Goal: Information Seeking & Learning: Ask a question

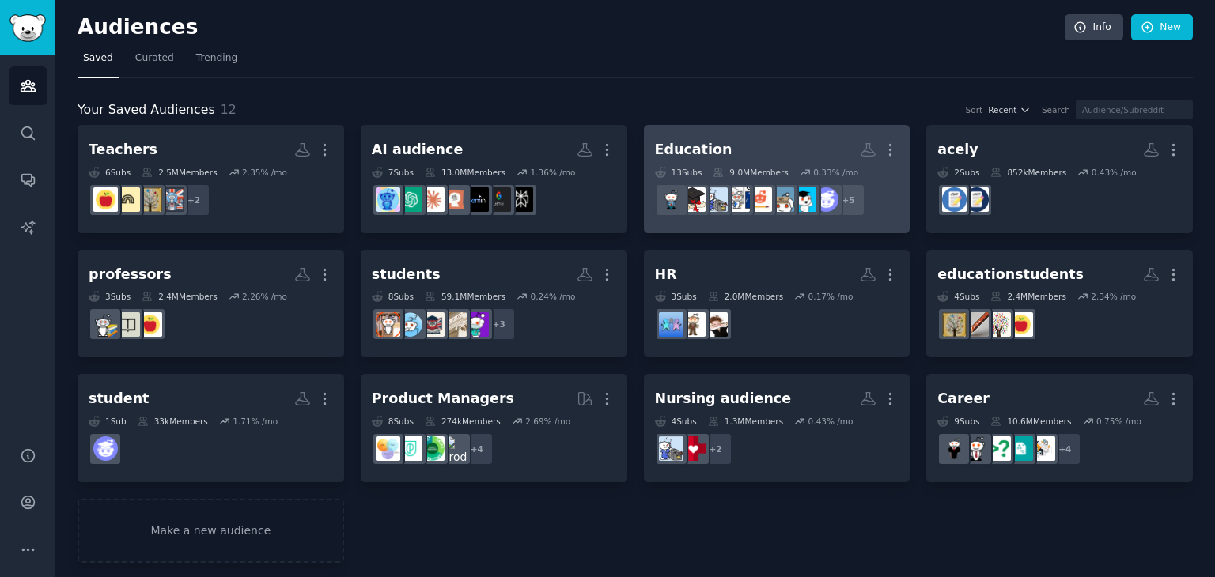
click at [723, 148] on h2 "Education More" at bounding box center [777, 150] width 244 height 28
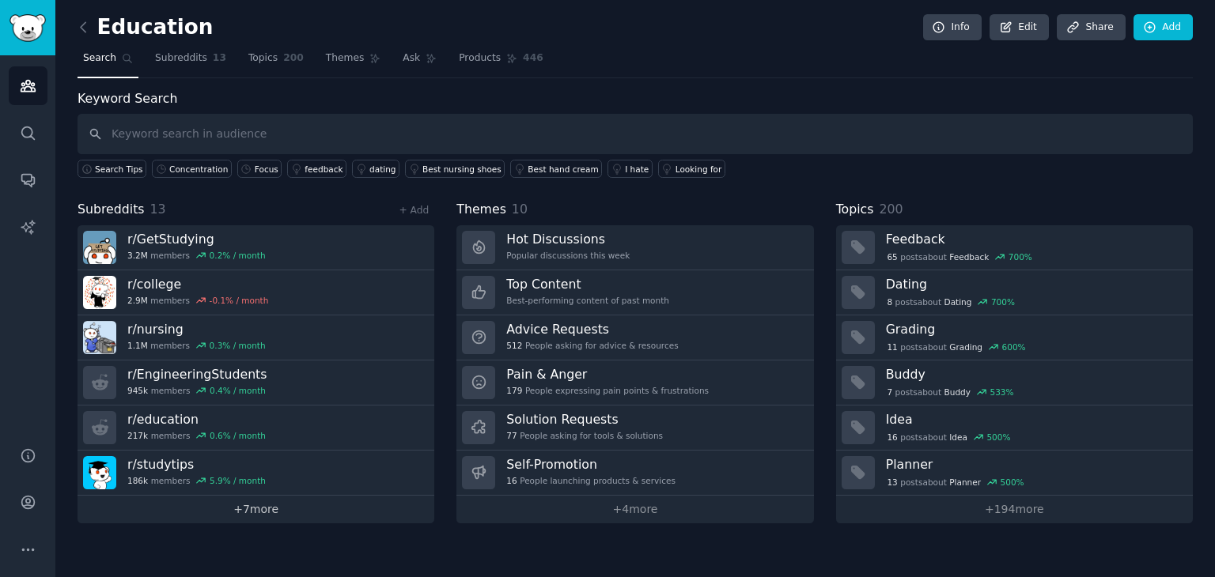
click at [253, 508] on link "+ 7 more" at bounding box center [255, 510] width 357 height 28
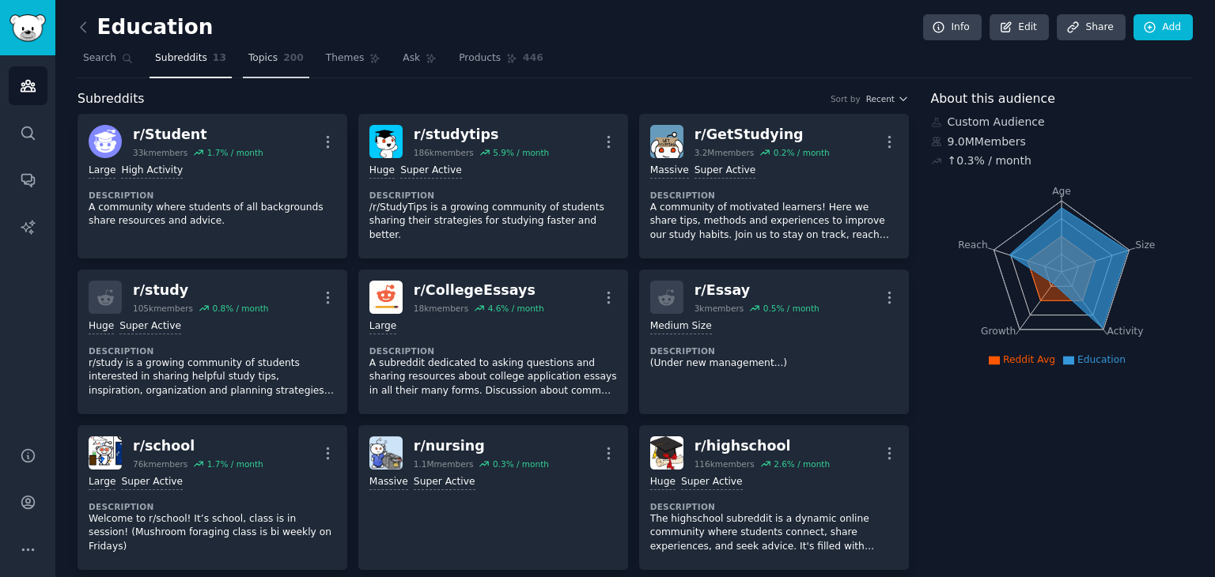
click at [263, 63] on span "Topics" at bounding box center [262, 58] width 29 height 14
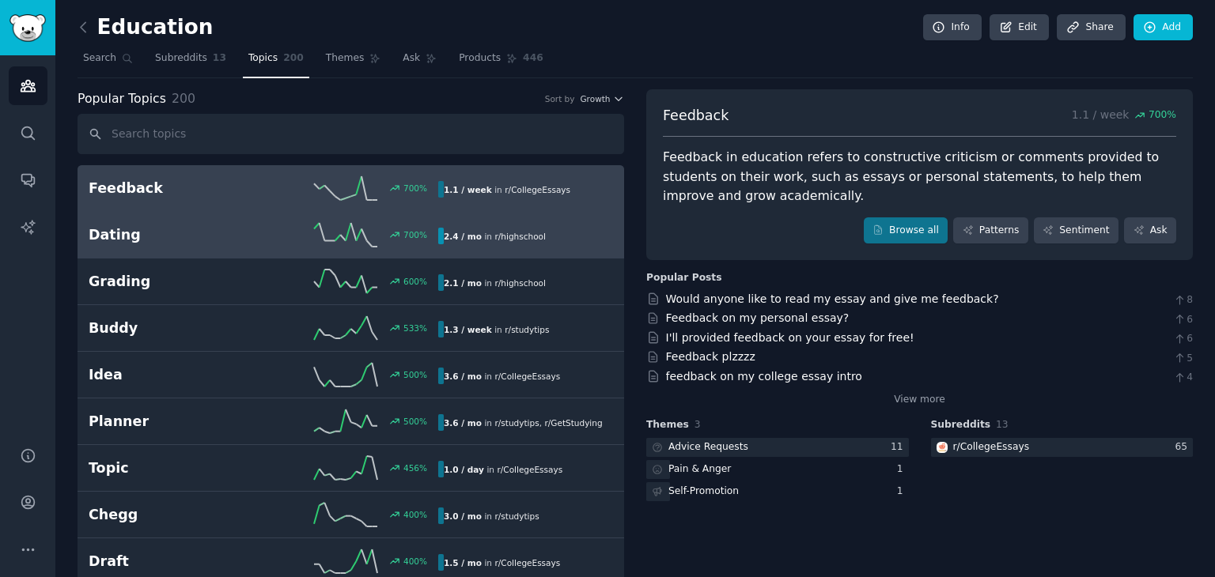
click at [206, 232] on h2 "Dating" at bounding box center [176, 235] width 175 height 20
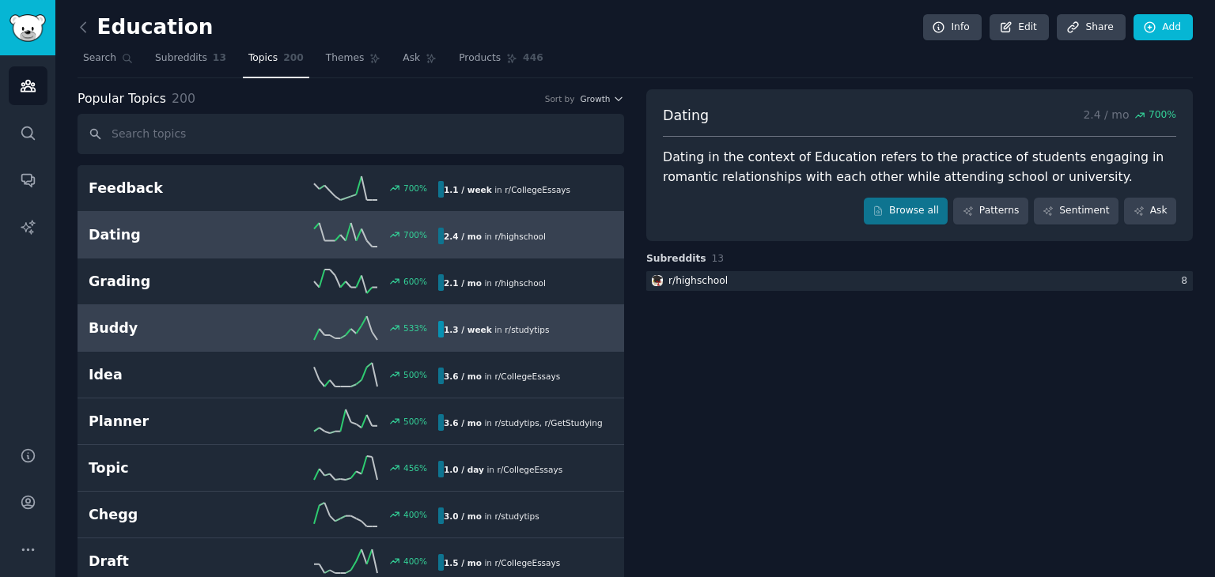
click at [150, 330] on h2 "Buddy" at bounding box center [176, 329] width 175 height 20
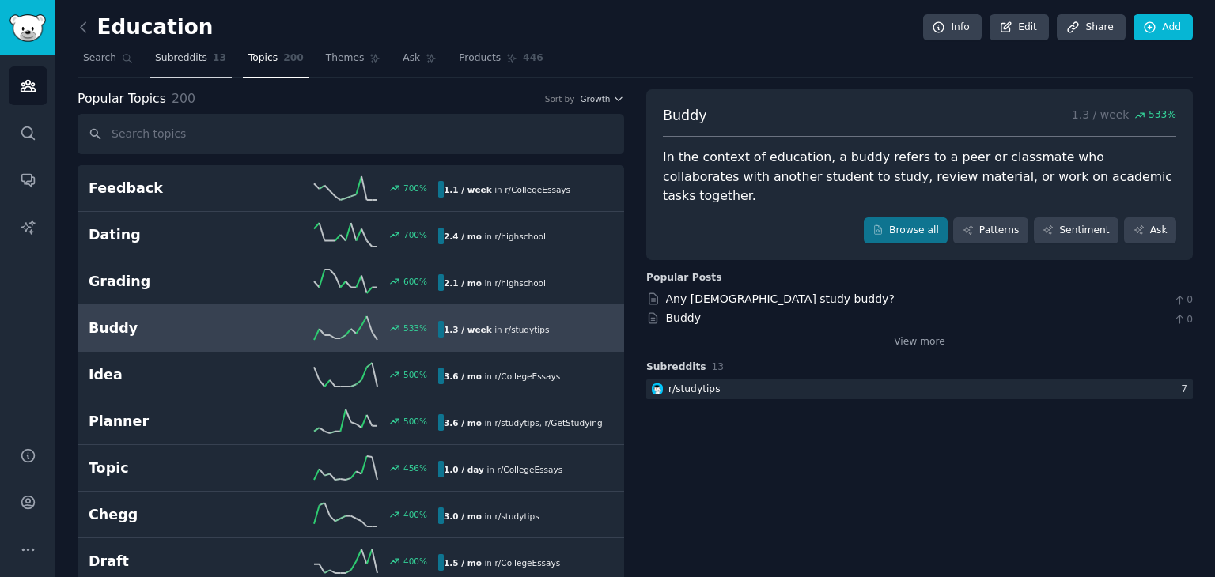
click at [174, 59] on span "Subreddits" at bounding box center [181, 58] width 52 height 14
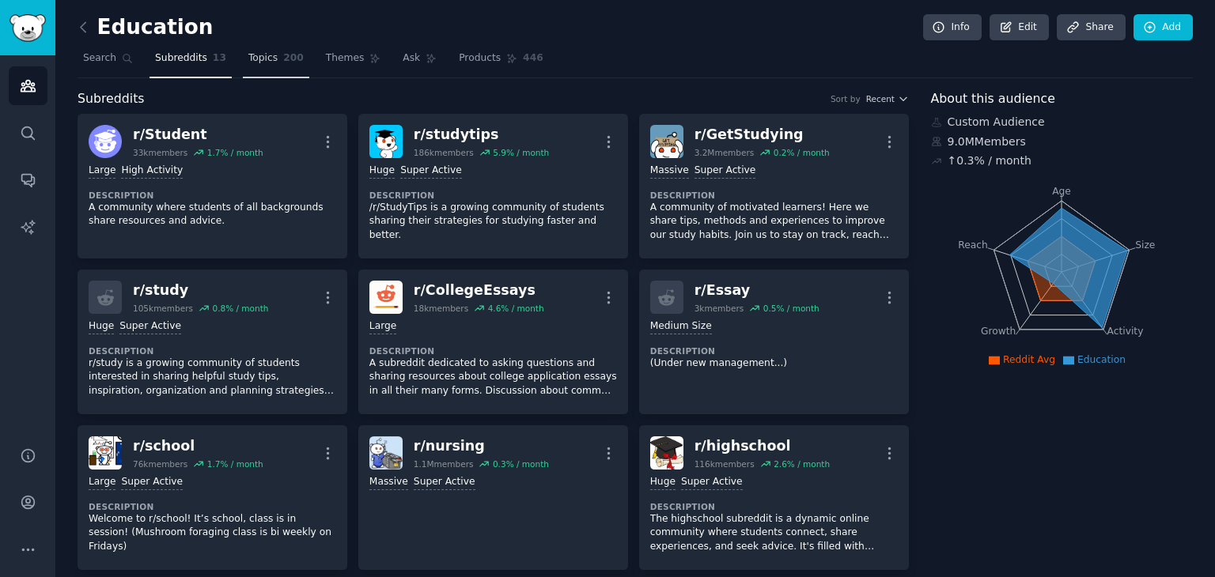
click at [248, 59] on span "Topics" at bounding box center [262, 58] width 29 height 14
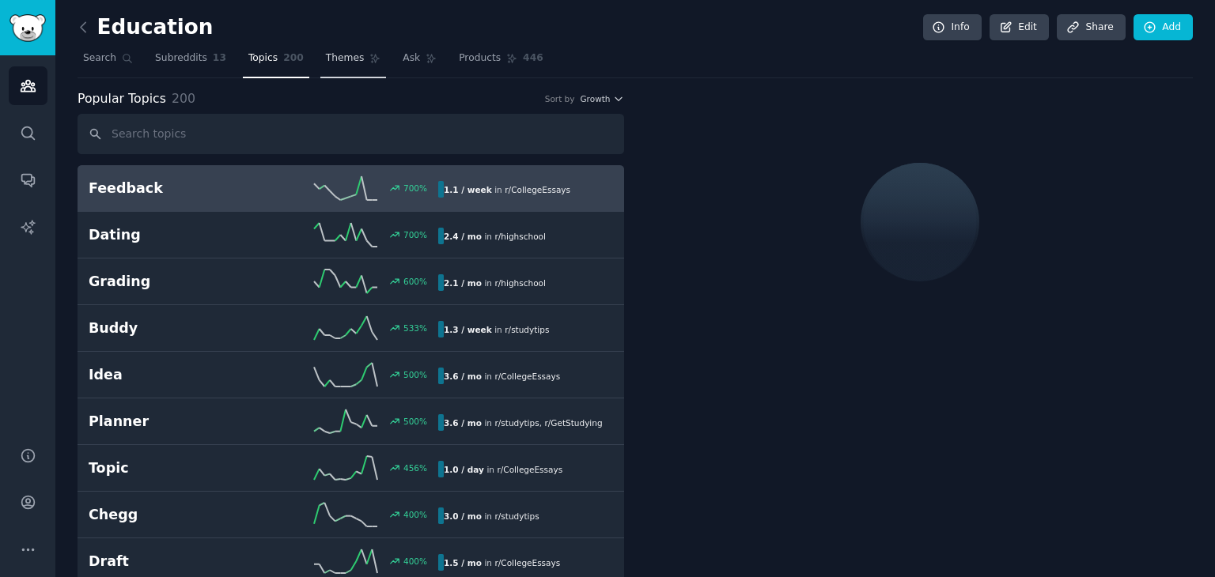
click at [331, 61] on span "Themes" at bounding box center [345, 58] width 39 height 14
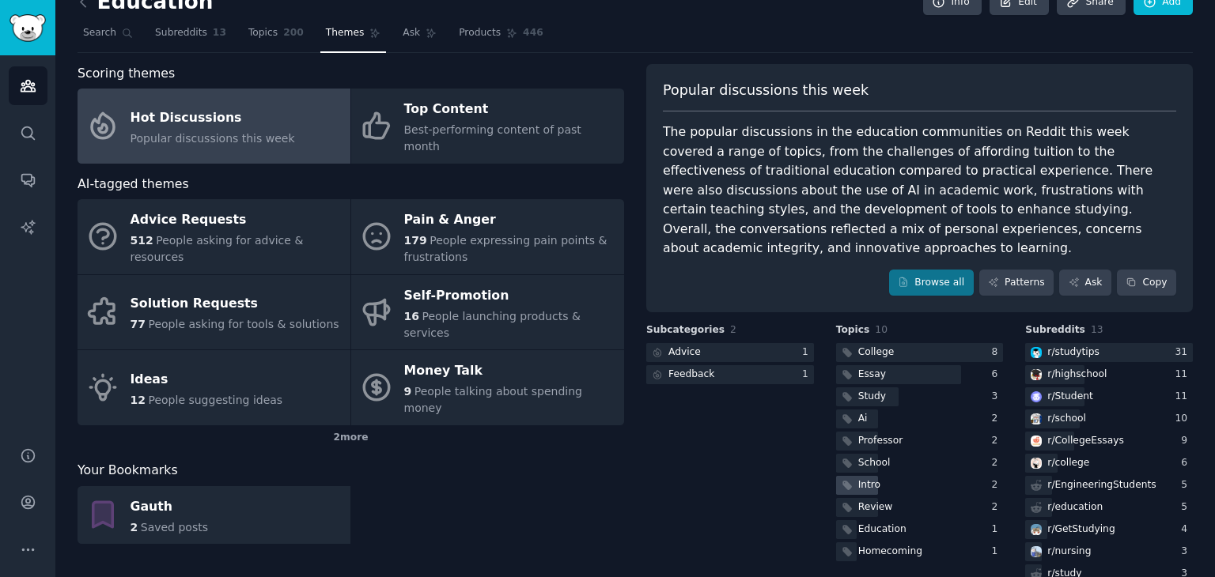
scroll to position [58, 0]
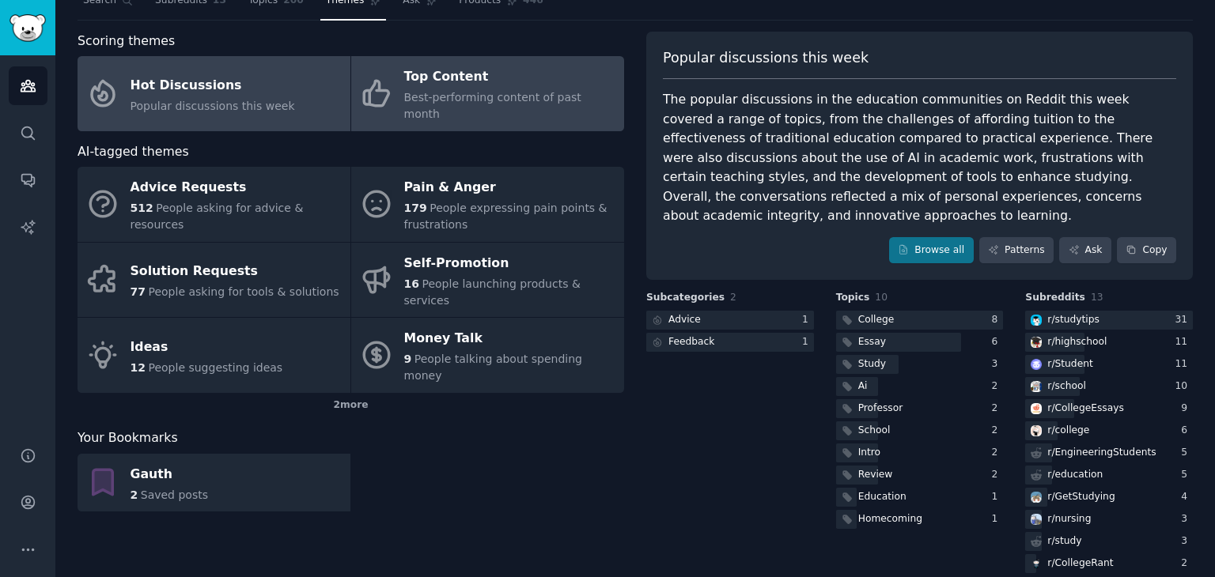
click at [470, 83] on div "Top Content" at bounding box center [510, 77] width 212 height 25
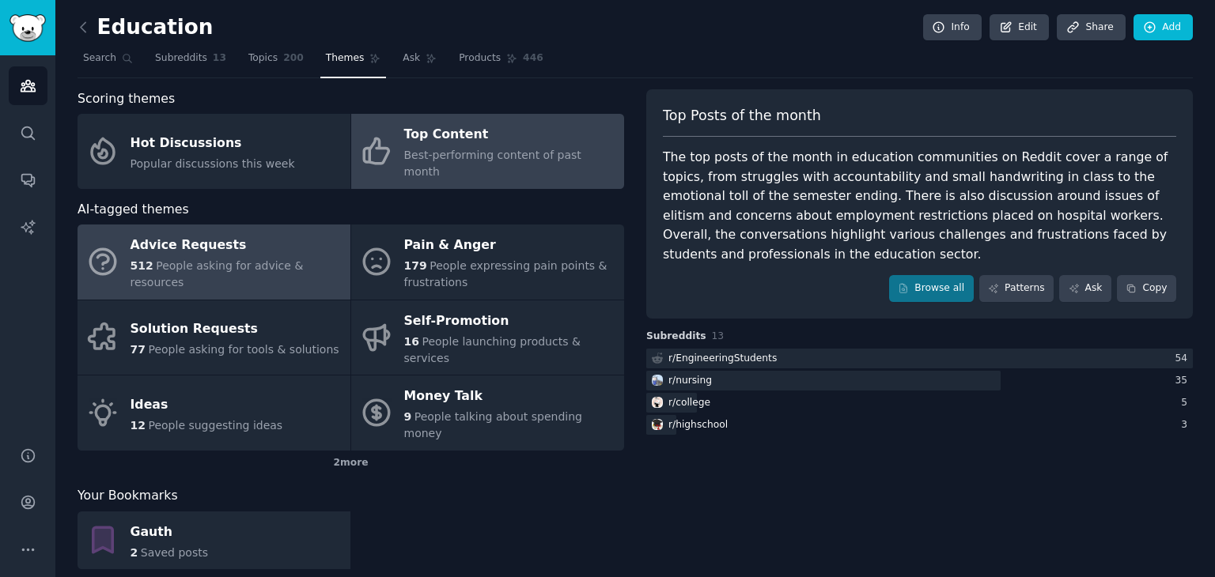
click at [244, 259] on span "People asking for advice & resources" at bounding box center [216, 273] width 173 height 29
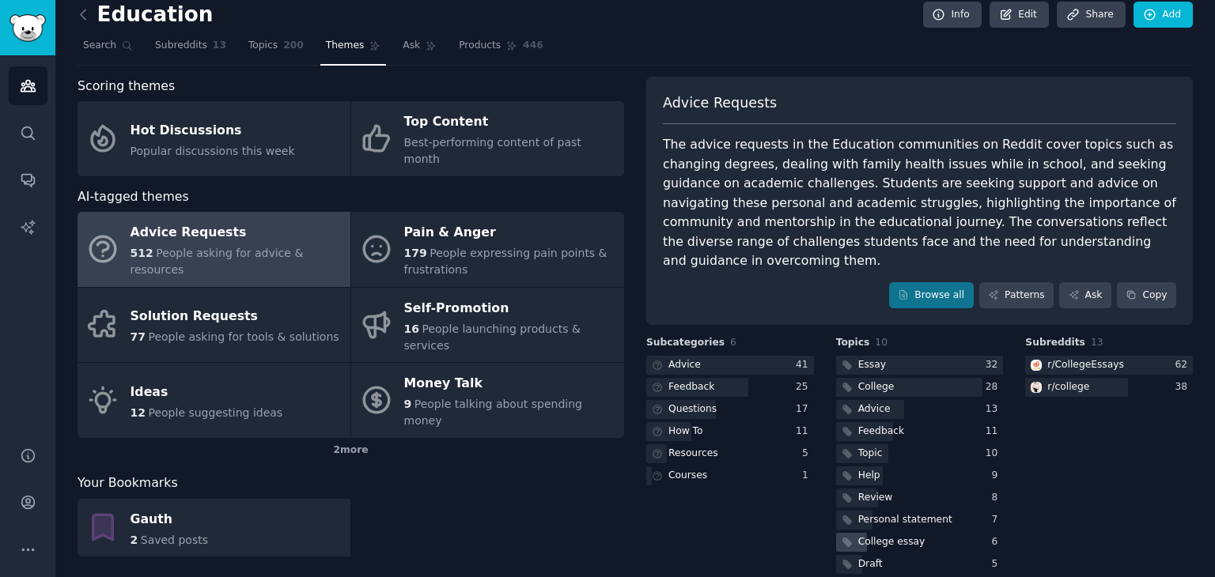
scroll to position [13, 0]
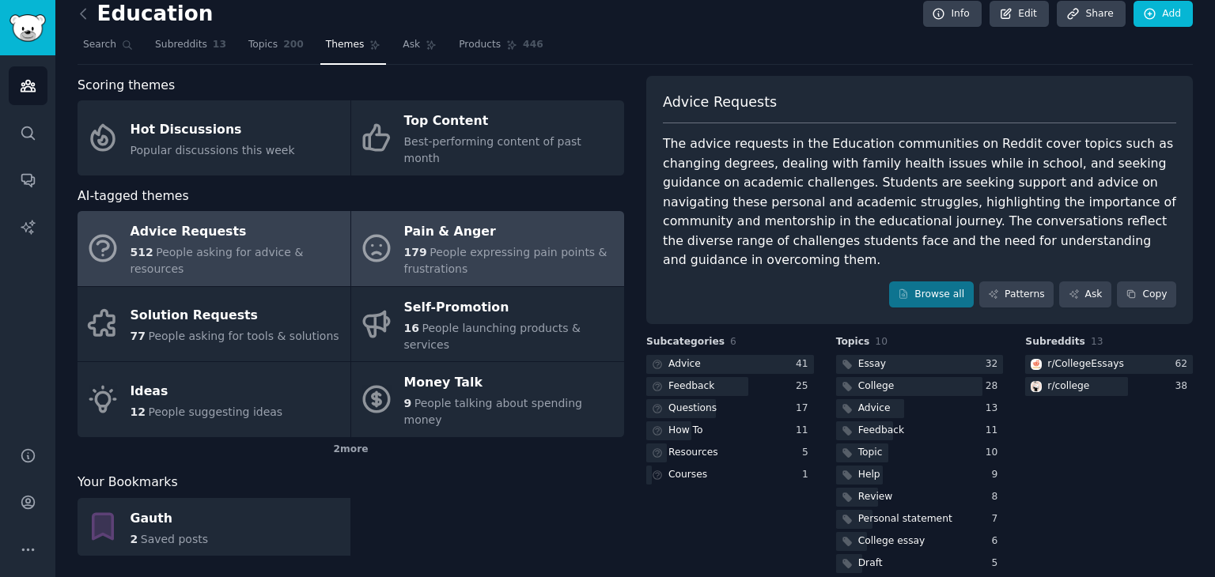
click at [470, 246] on span "People expressing pain points & frustrations" at bounding box center [505, 260] width 203 height 29
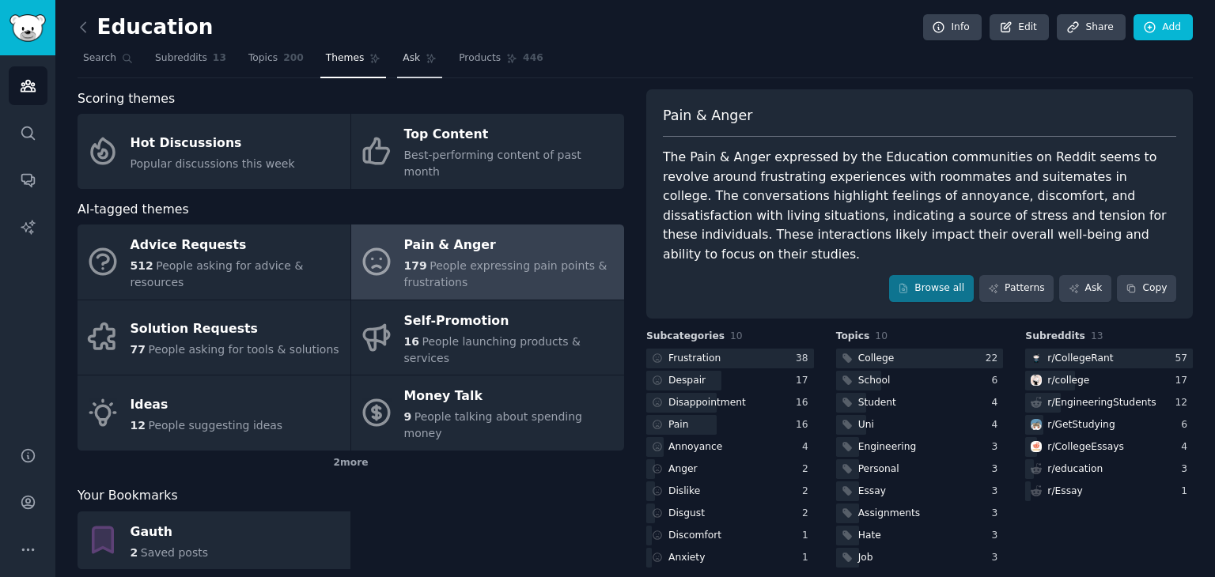
click at [403, 57] on span "Ask" at bounding box center [411, 58] width 17 height 14
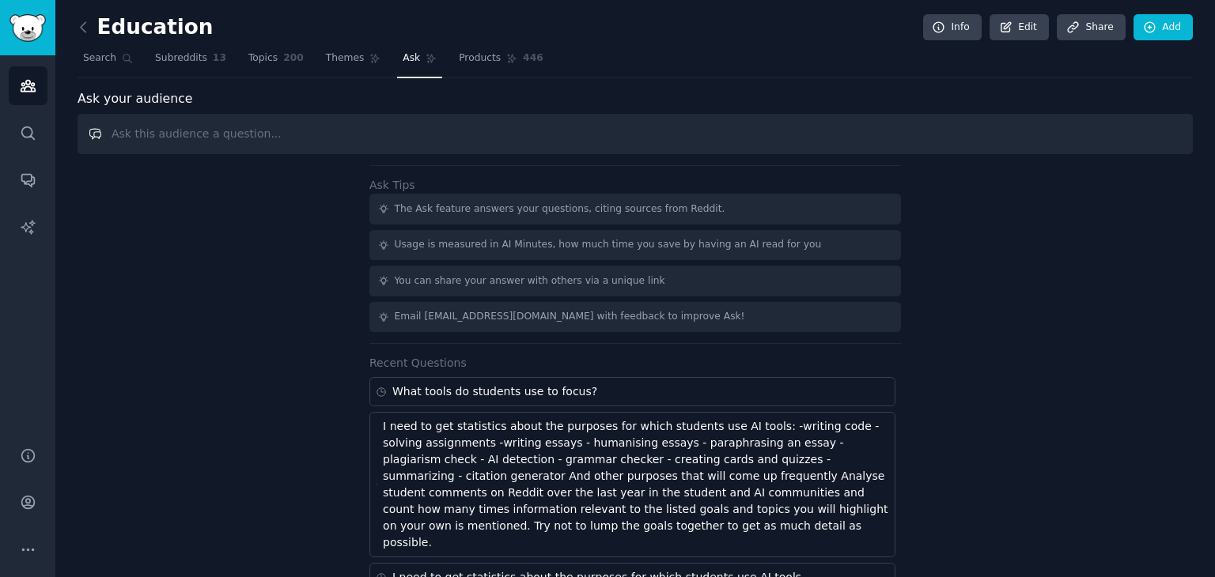
click at [250, 127] on input "text" at bounding box center [634, 134] width 1115 height 40
paste input "Which online communities do students use?"
type input "Which online communities do students use?"
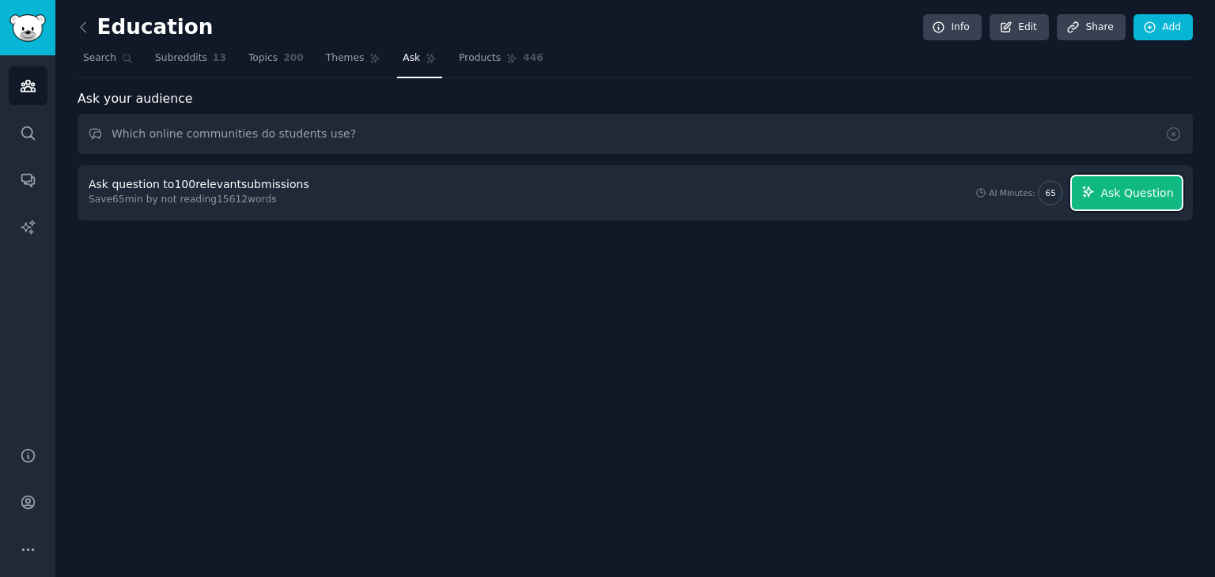
click at [1117, 192] on span "Ask Question" at bounding box center [1136, 193] width 73 height 17
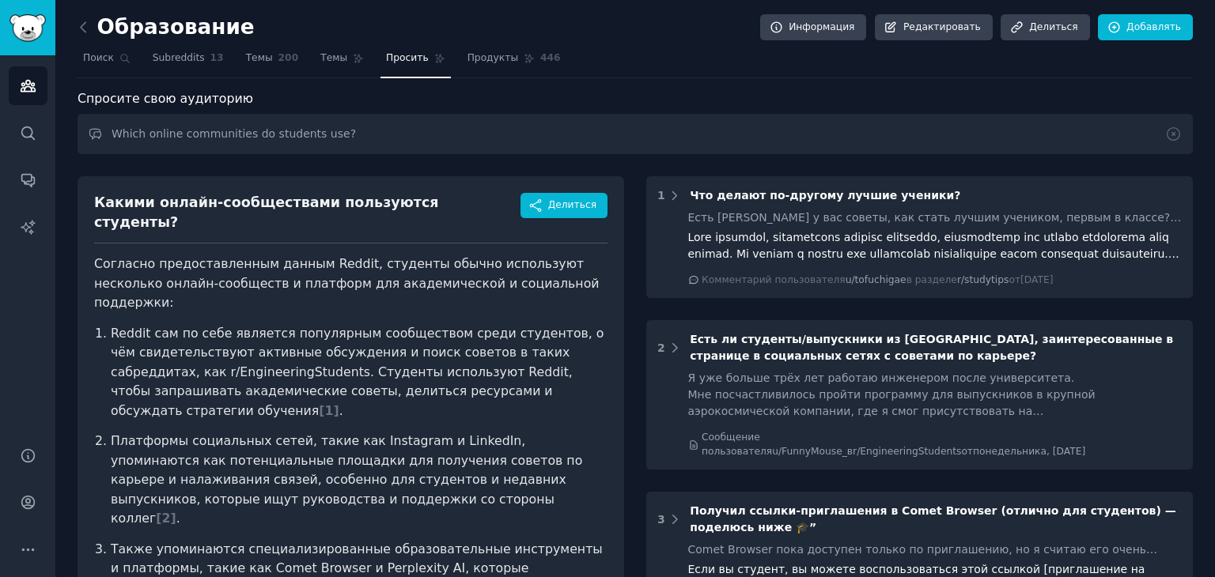
drag, startPoint x: 568, startPoint y: 357, endPoint x: 435, endPoint y: 248, distance: 171.9
click at [435, 256] on font "Согласно предоставленным данным Reddit, студенты обычно используют несколько он…" at bounding box center [346, 283] width 505 height 54
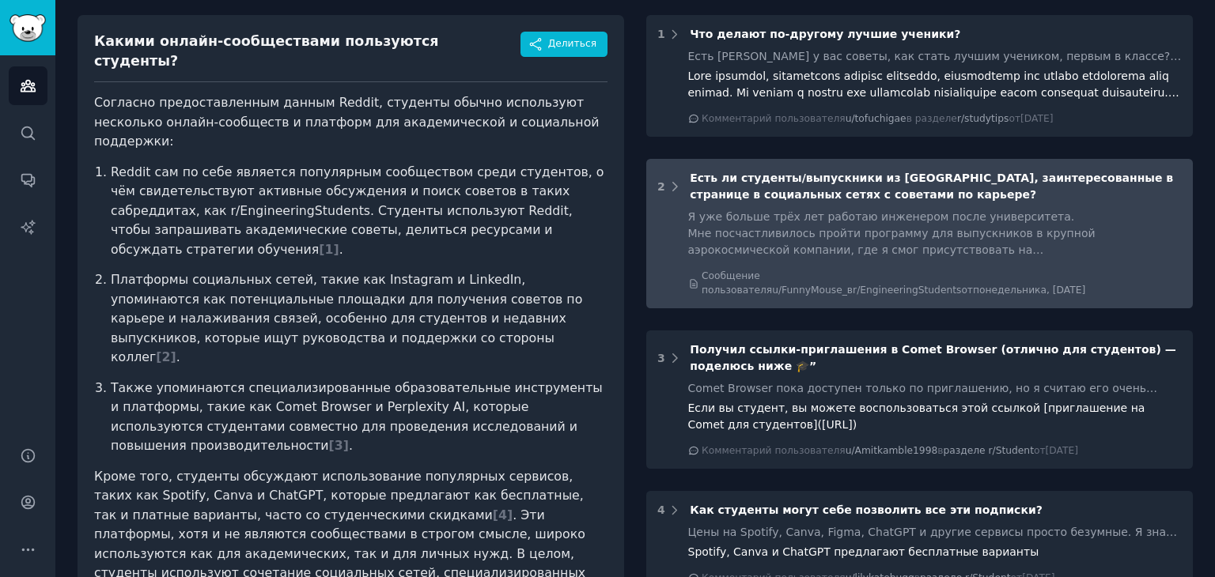
scroll to position [158, 0]
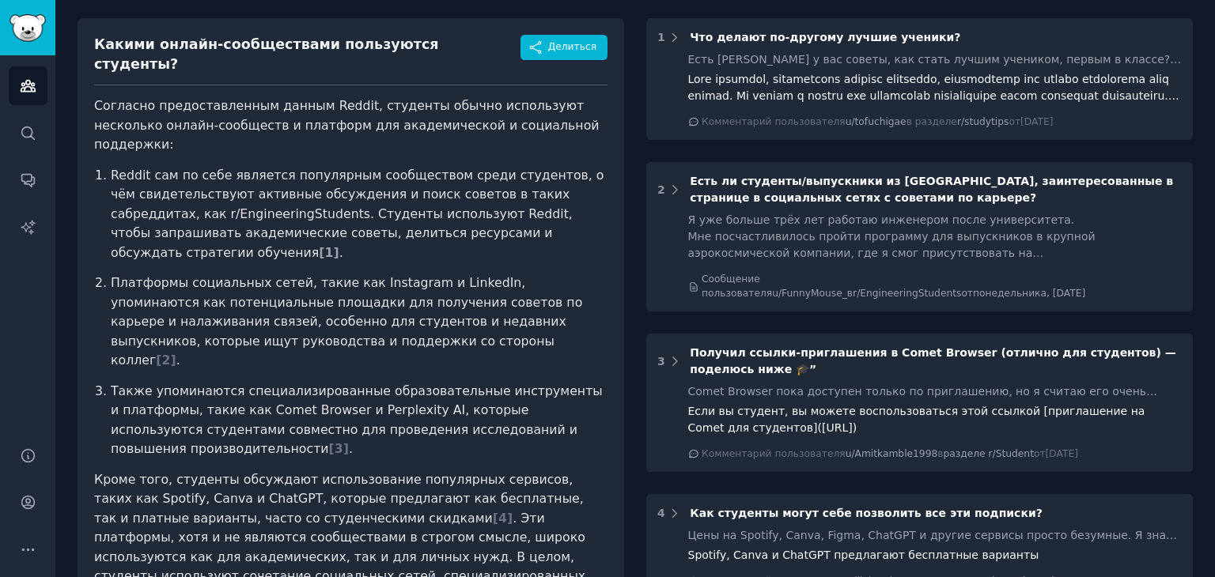
click at [334, 245] on font "1" at bounding box center [329, 252] width 9 height 15
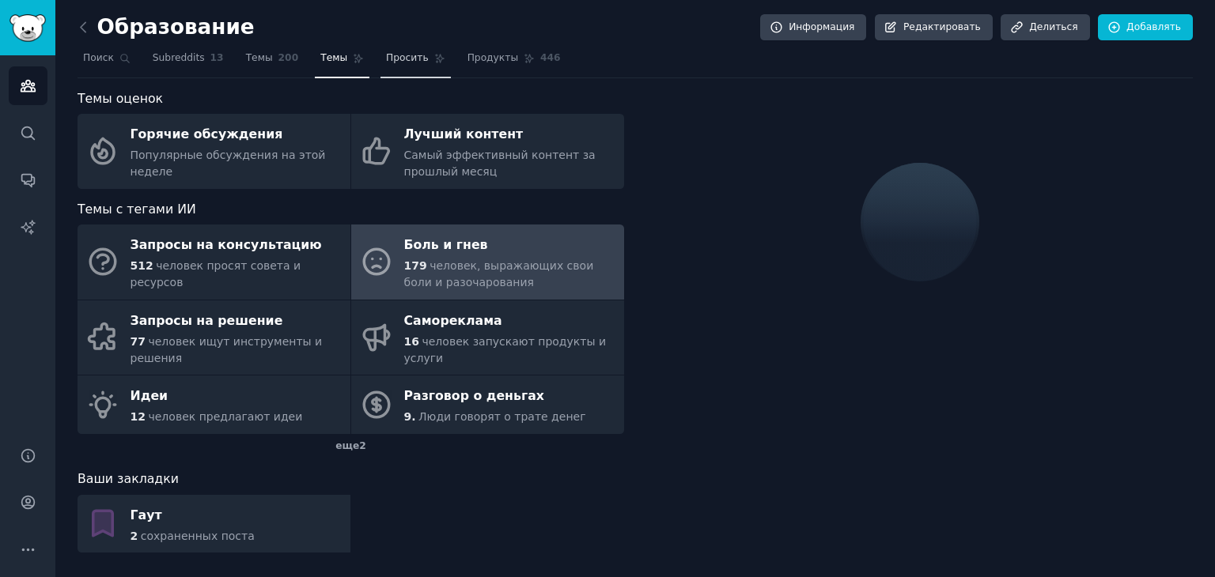
click at [386, 62] on font "Просить" at bounding box center [407, 57] width 43 height 11
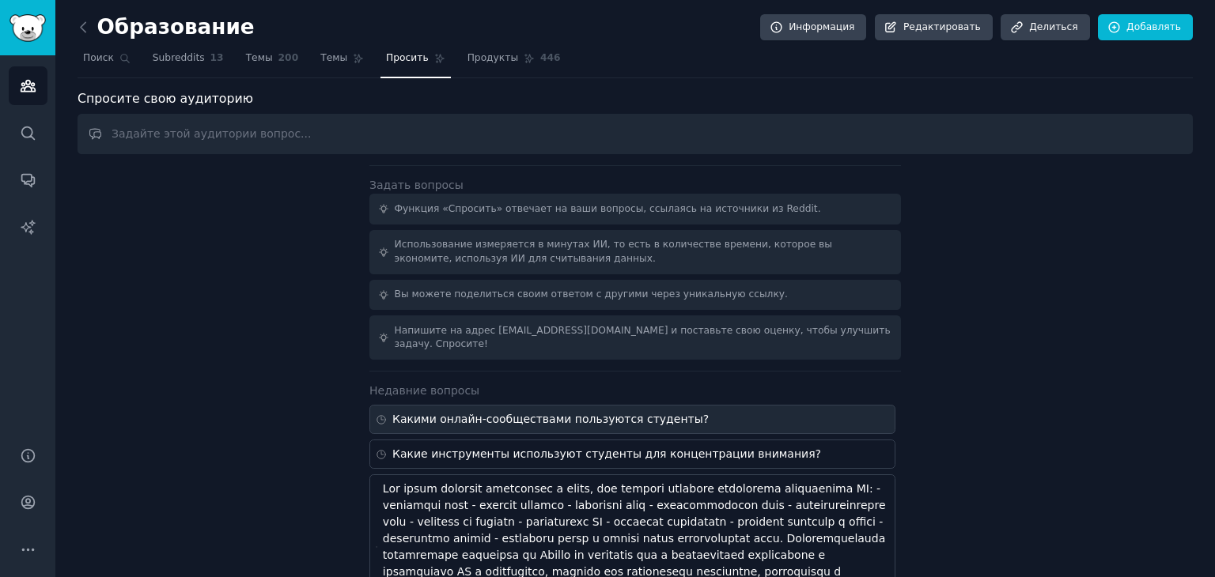
click at [484, 413] on font "Какими онлайн-сообществами пользуются студенты?" at bounding box center [550, 419] width 316 height 13
type input "Which online communities do students use?"
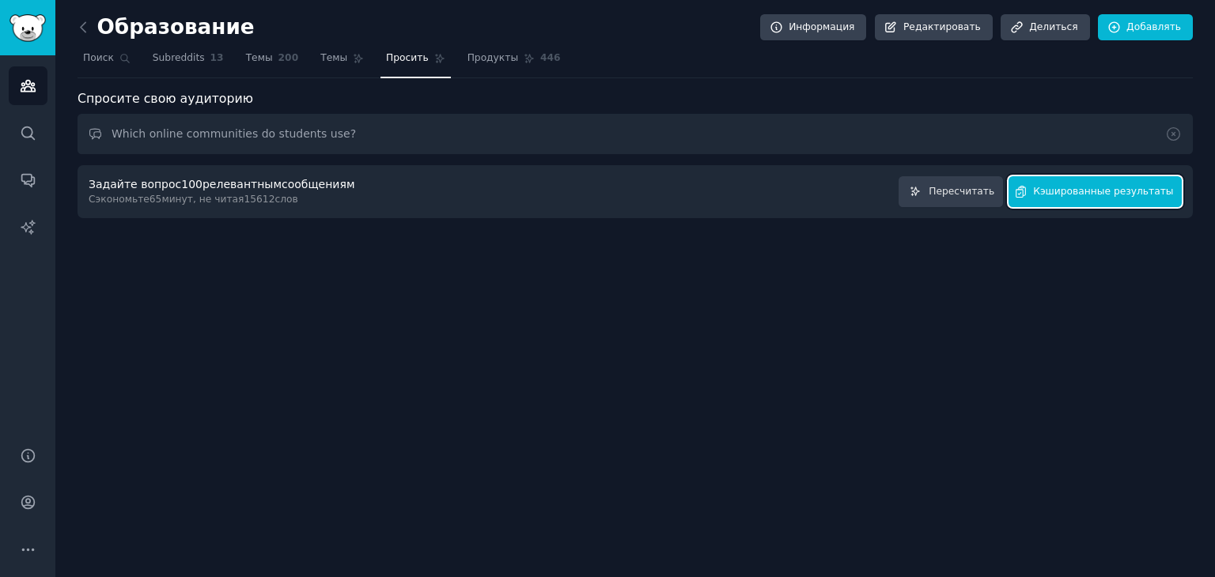
click at [1099, 191] on font "Кэшированные результаты" at bounding box center [1103, 191] width 140 height 11
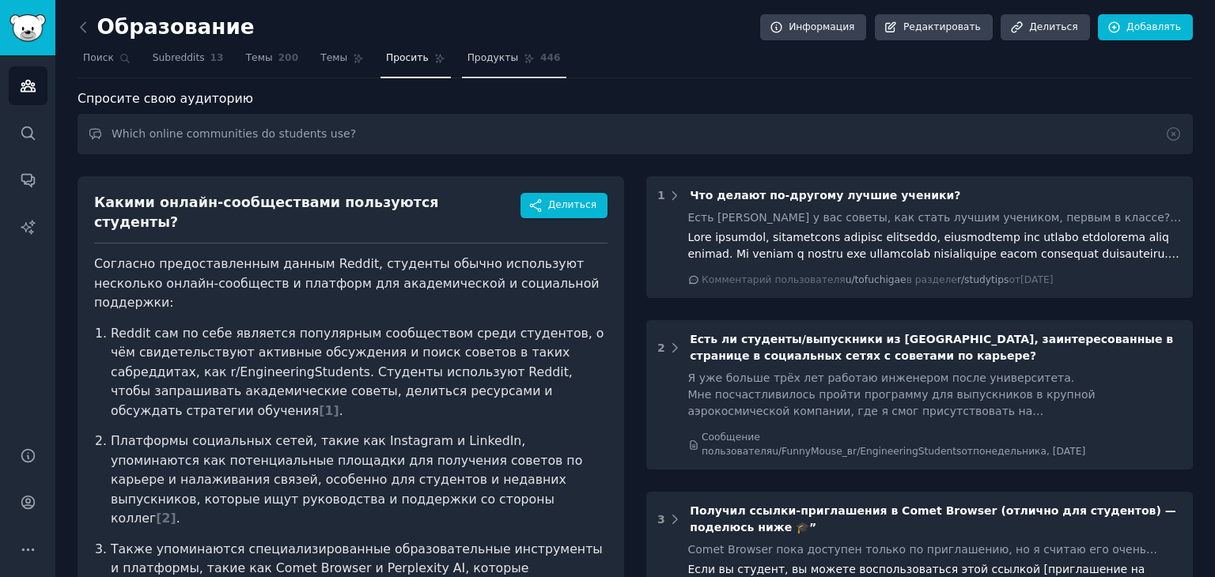
click at [463, 65] on link "Продукты 446" at bounding box center [514, 62] width 104 height 32
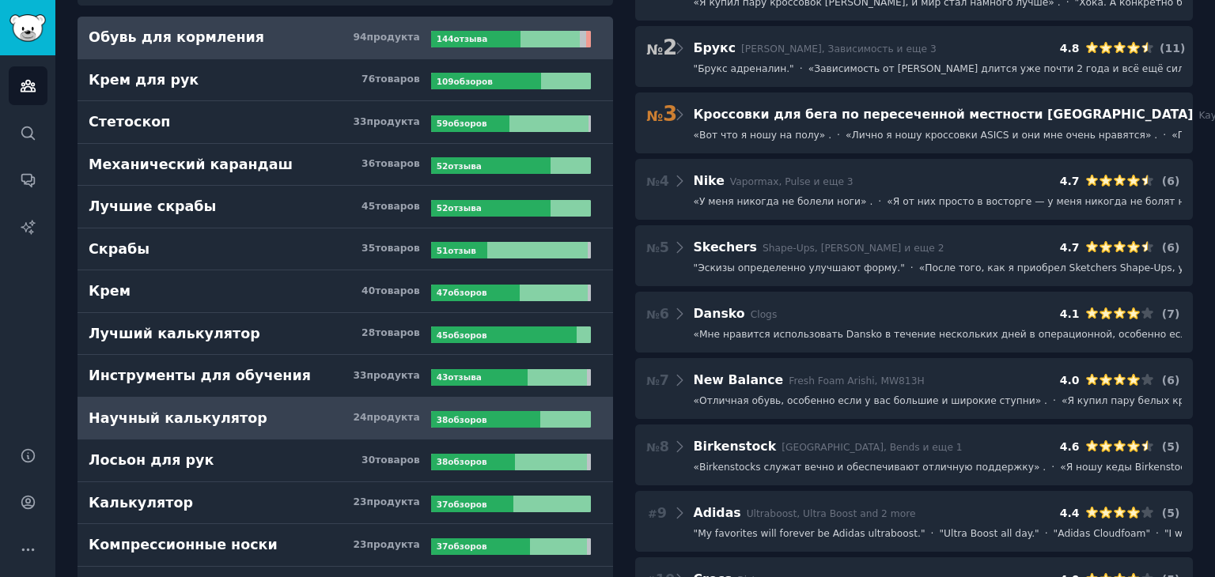
scroll to position [158, 0]
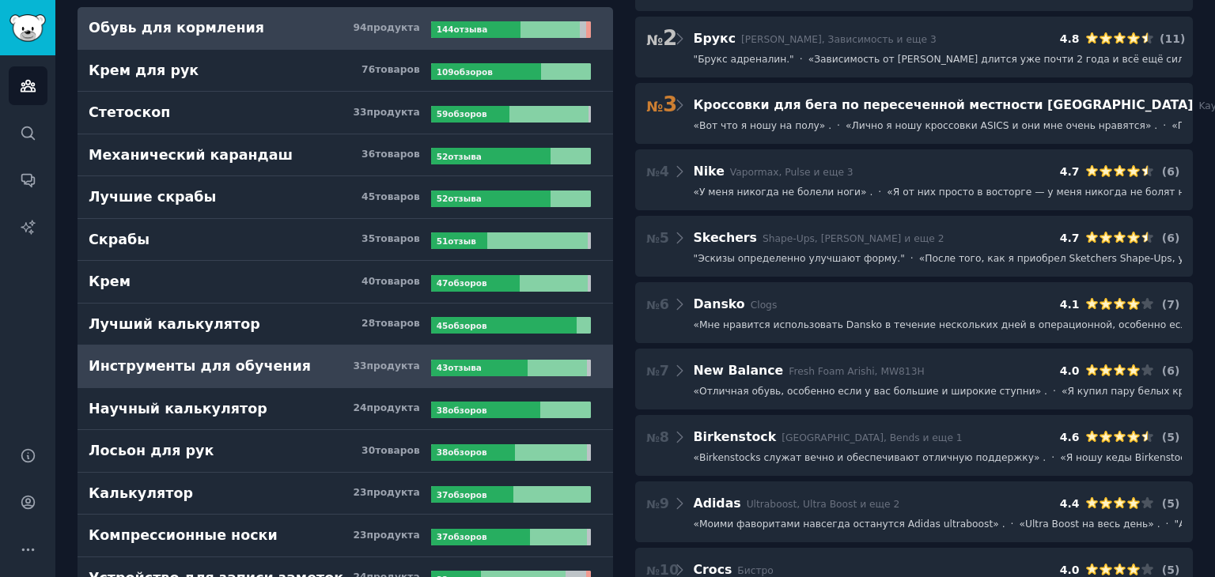
click at [207, 369] on font "Инструменты для обучения" at bounding box center [200, 366] width 222 height 16
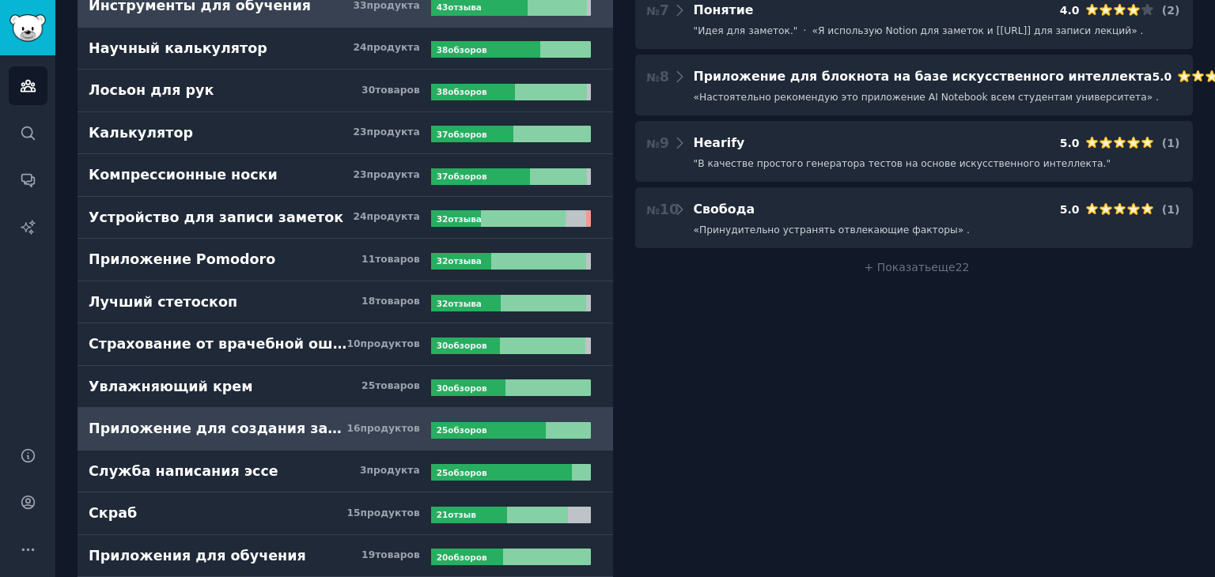
scroll to position [554, 0]
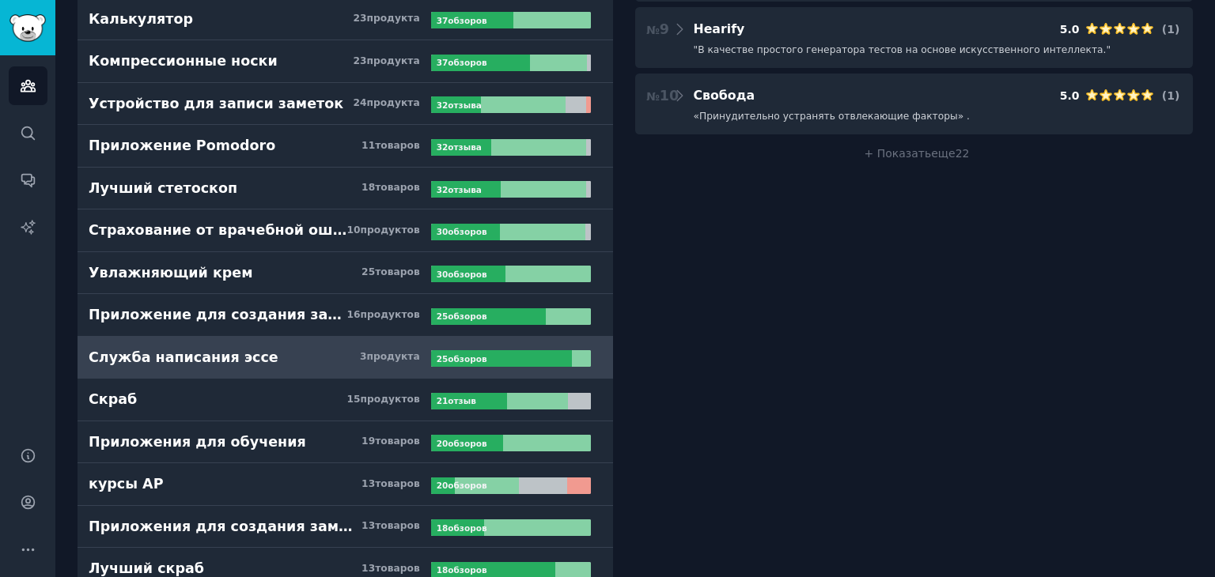
click at [186, 350] on font "Служба написания эссе" at bounding box center [184, 358] width 190 height 16
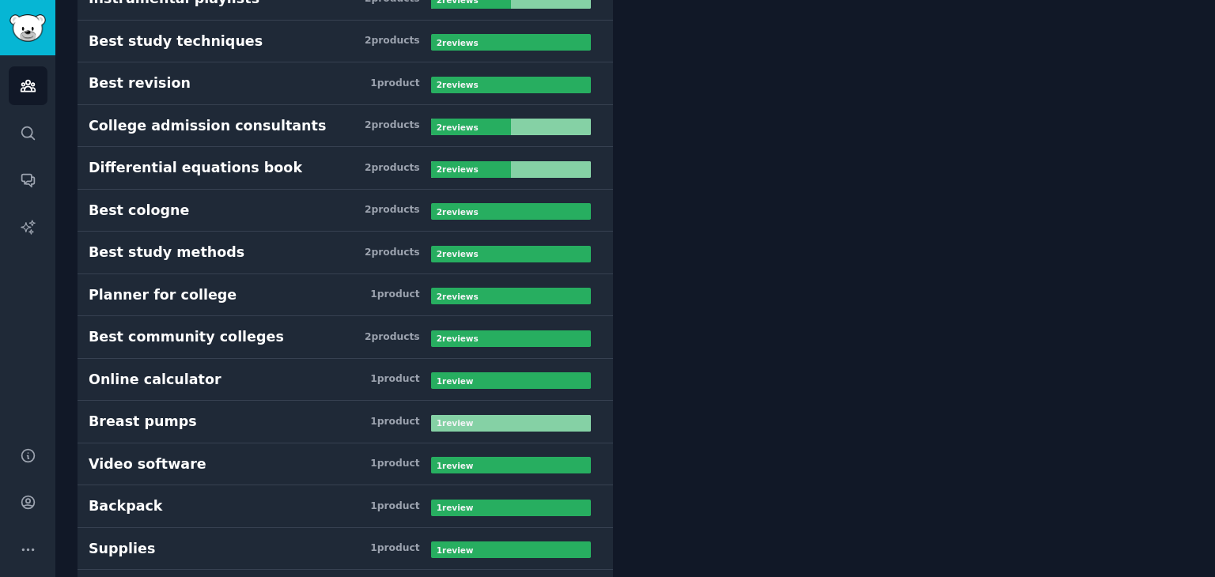
scroll to position [14353, 0]
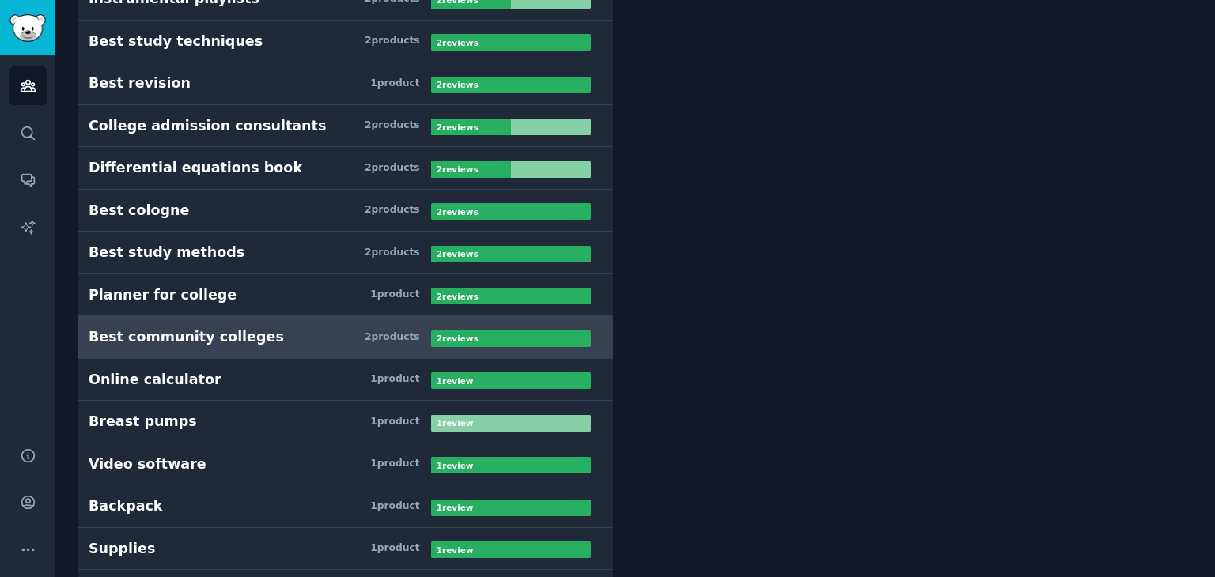
click at [244, 327] on div "Best community colleges" at bounding box center [186, 337] width 195 height 20
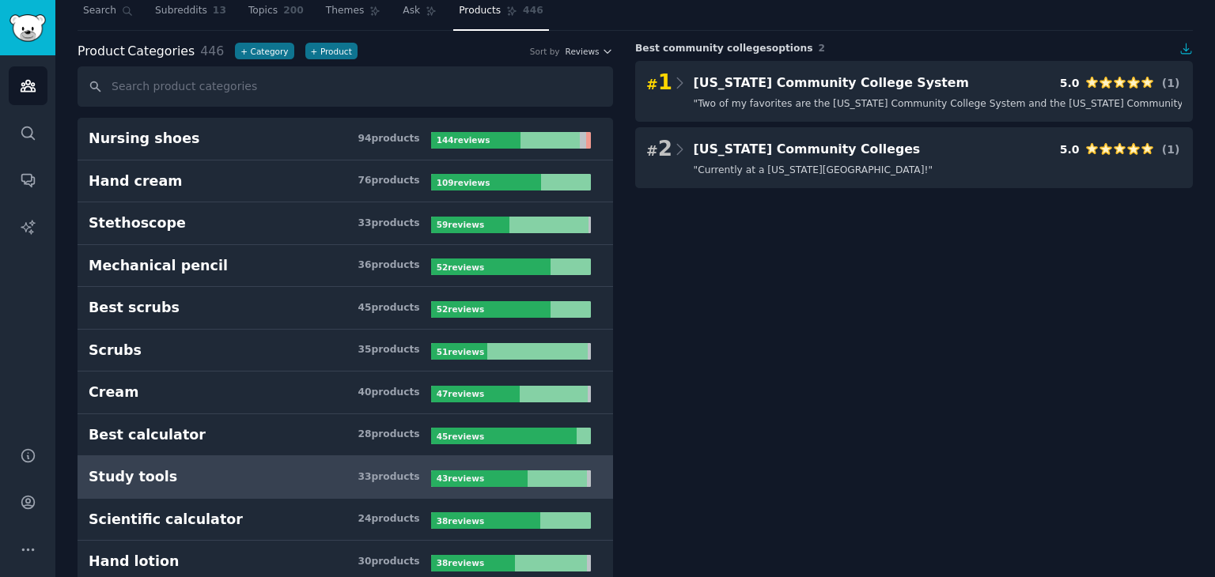
scroll to position [9, 0]
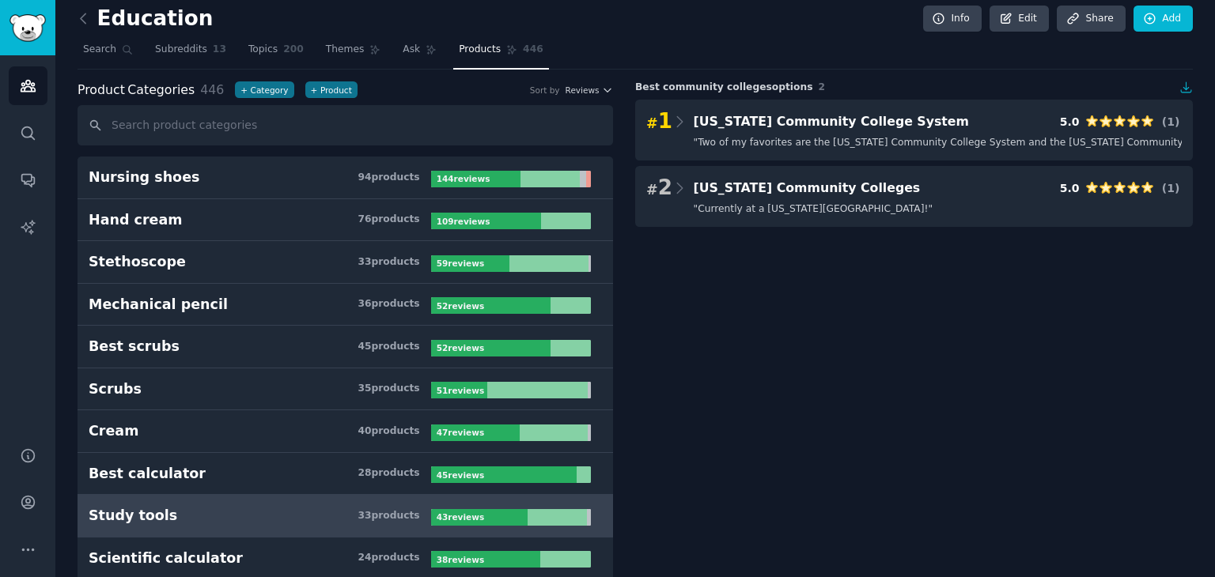
drag, startPoint x: 777, startPoint y: 123, endPoint x: 682, endPoint y: 320, distance: 218.9
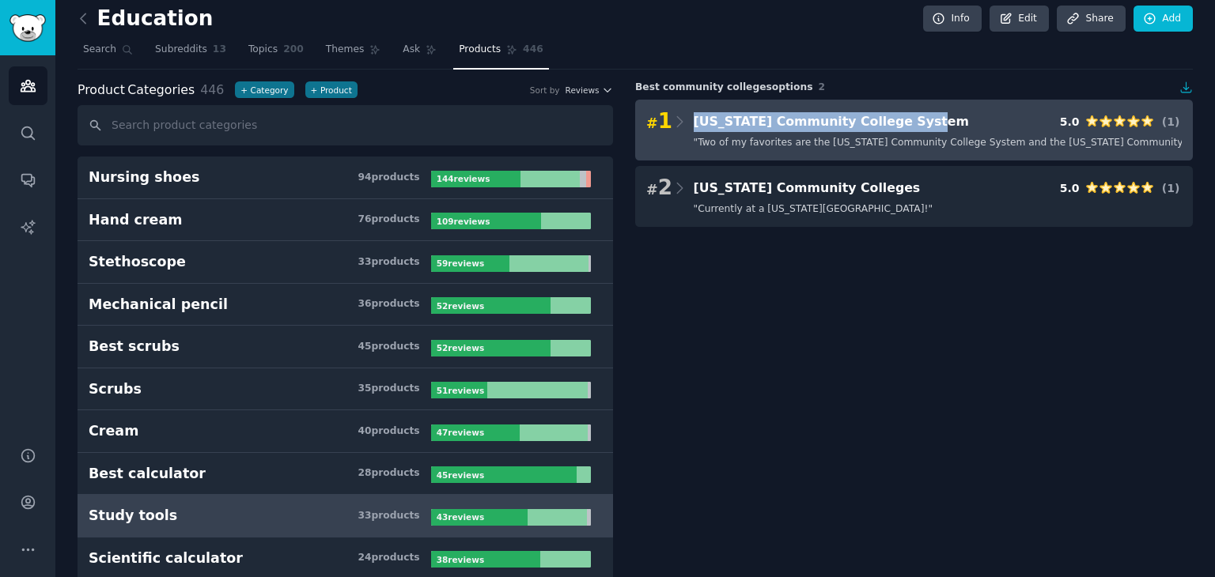
drag, startPoint x: 922, startPoint y: 119, endPoint x: 686, endPoint y: 127, distance: 235.8
click at [686, 127] on div "# 1 [US_STATE] Community College System 5.0 ( 1 )" at bounding box center [913, 122] width 535 height 22
copy span "[US_STATE] Community College System"
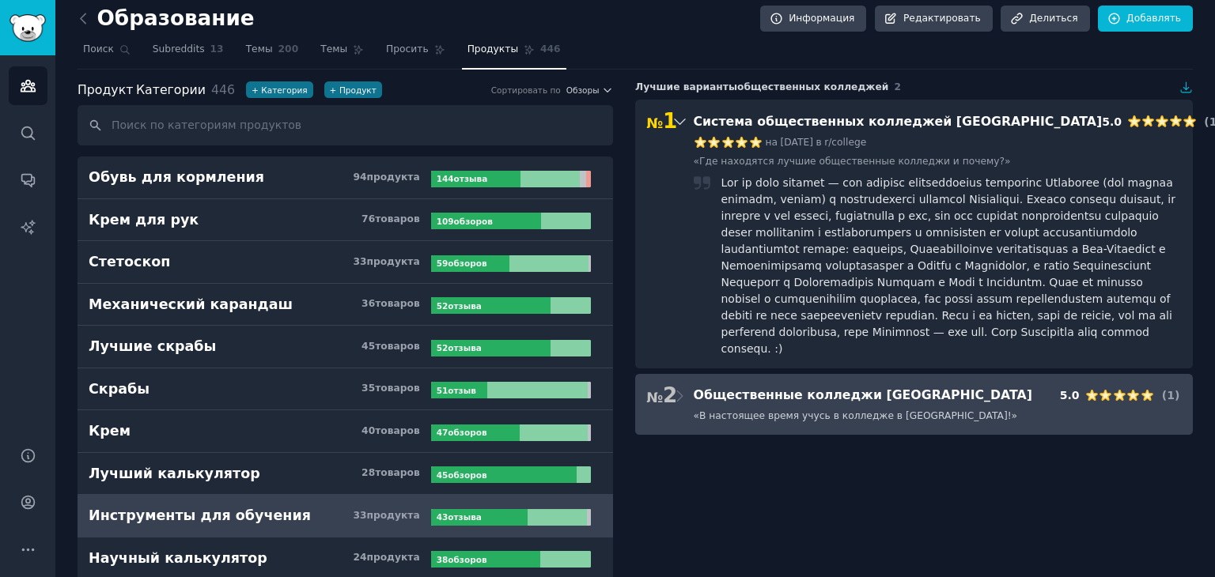
click at [771, 415] on font "В настоящее время учусь в колледже в [GEOGRAPHIC_DATA]!" at bounding box center [855, 415] width 312 height 11
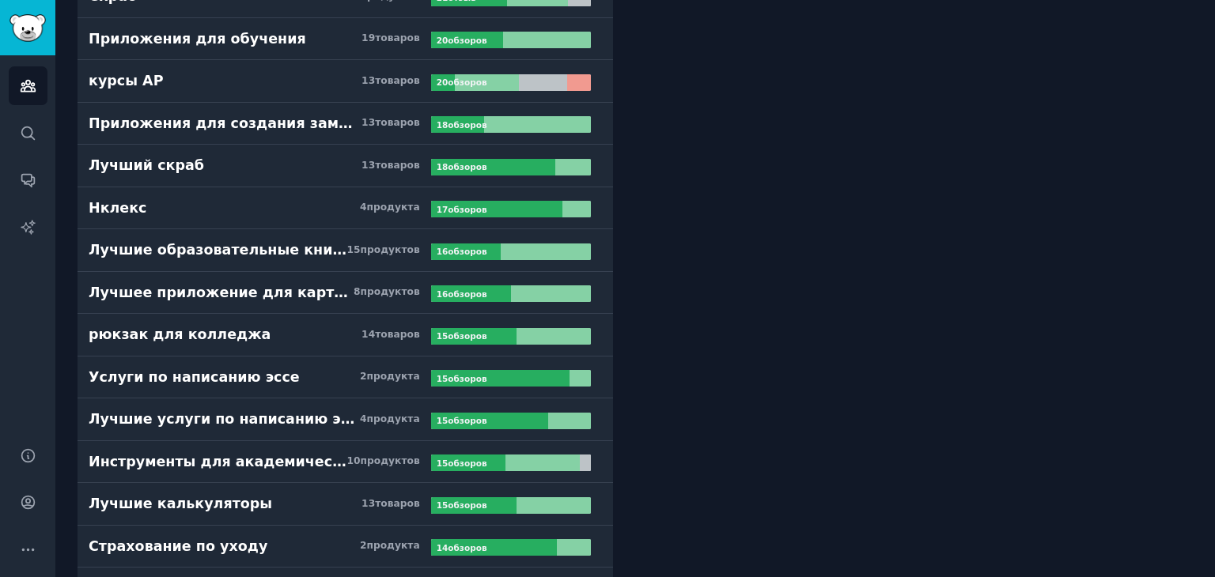
scroll to position [1037, 0]
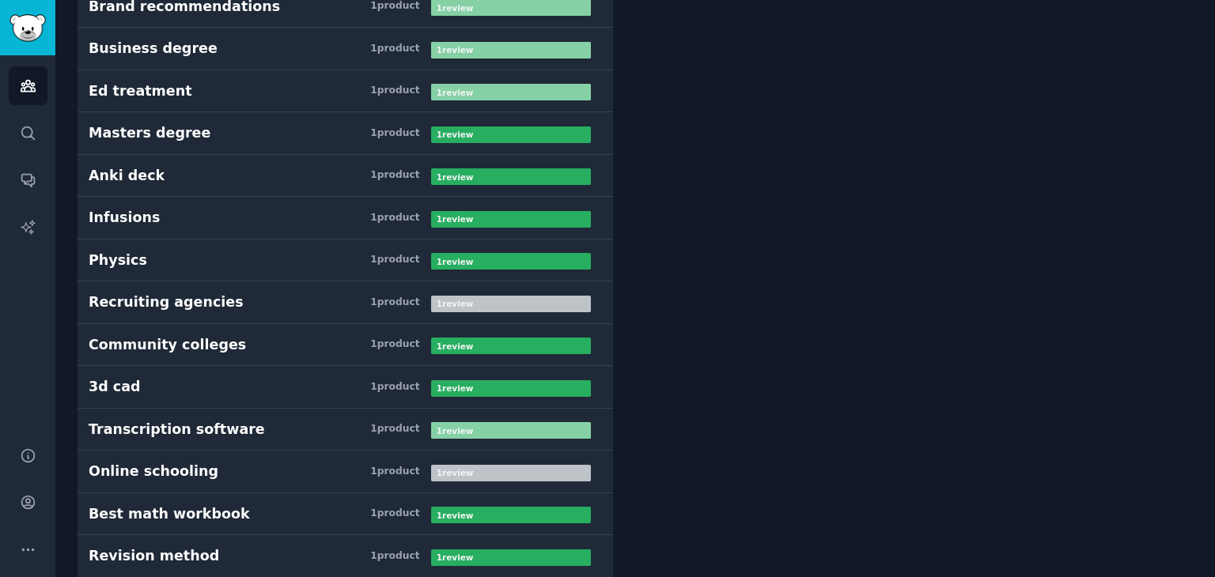
scroll to position [0, 0]
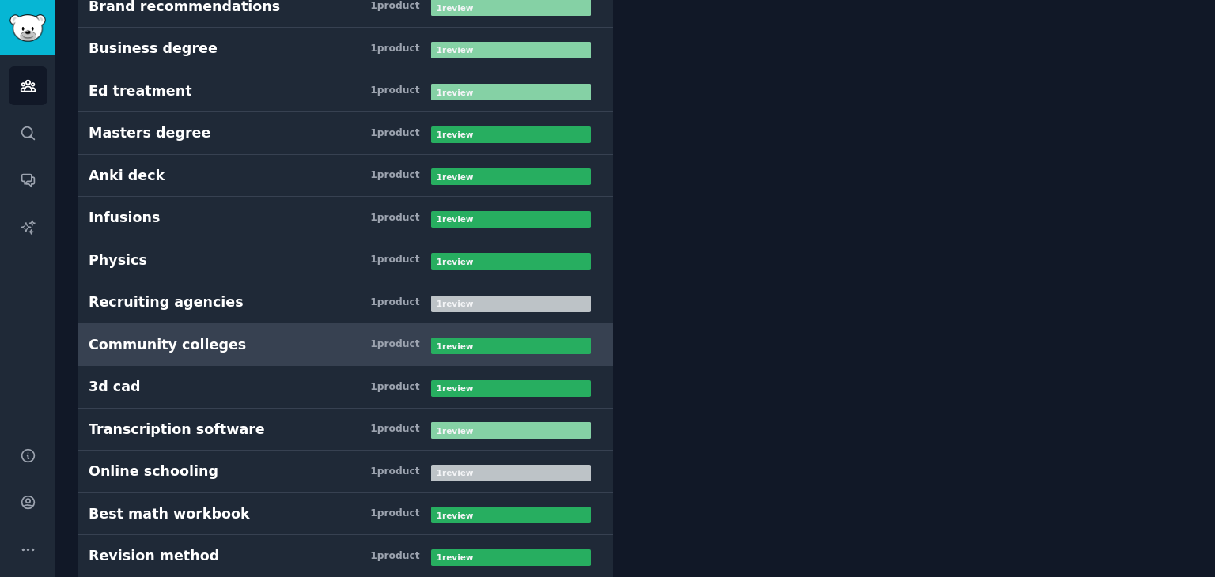
click at [161, 335] on div "Community colleges" at bounding box center [167, 345] width 157 height 20
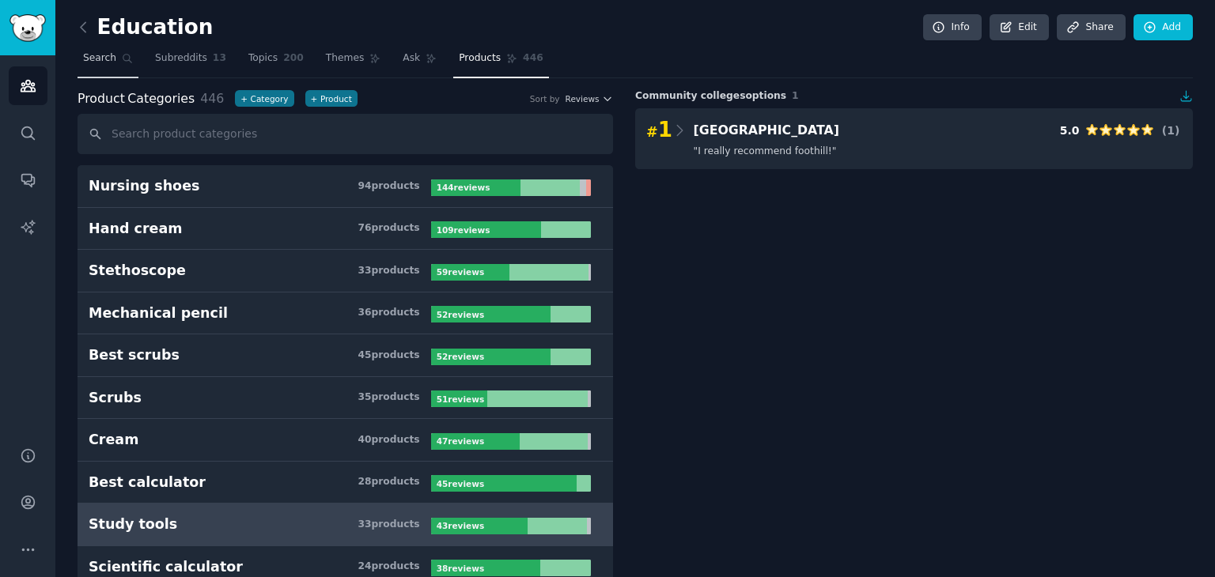
click at [97, 59] on span "Search" at bounding box center [99, 58] width 33 height 14
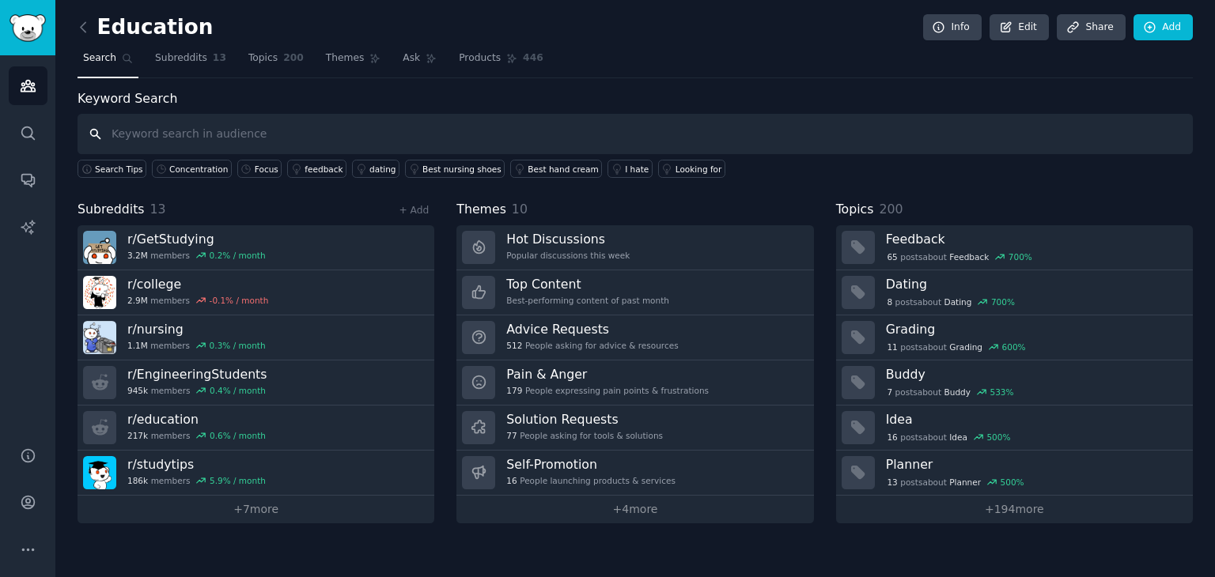
click at [232, 129] on input "text" at bounding box center [634, 134] width 1115 height 40
paste input "Online community"
type input "Online community"
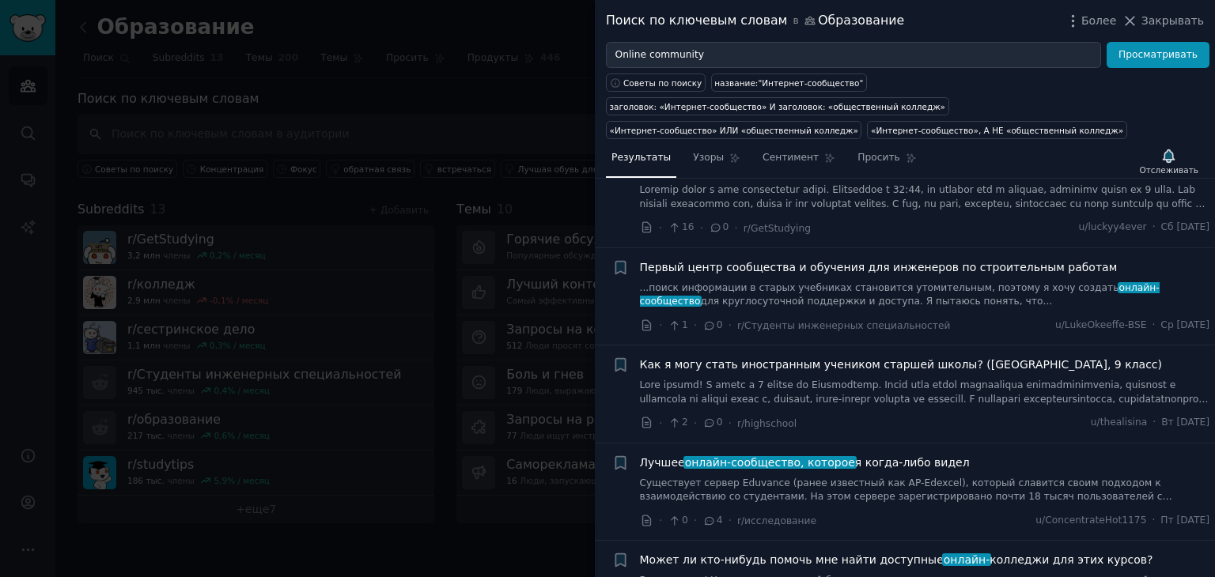
scroll to position [554, 0]
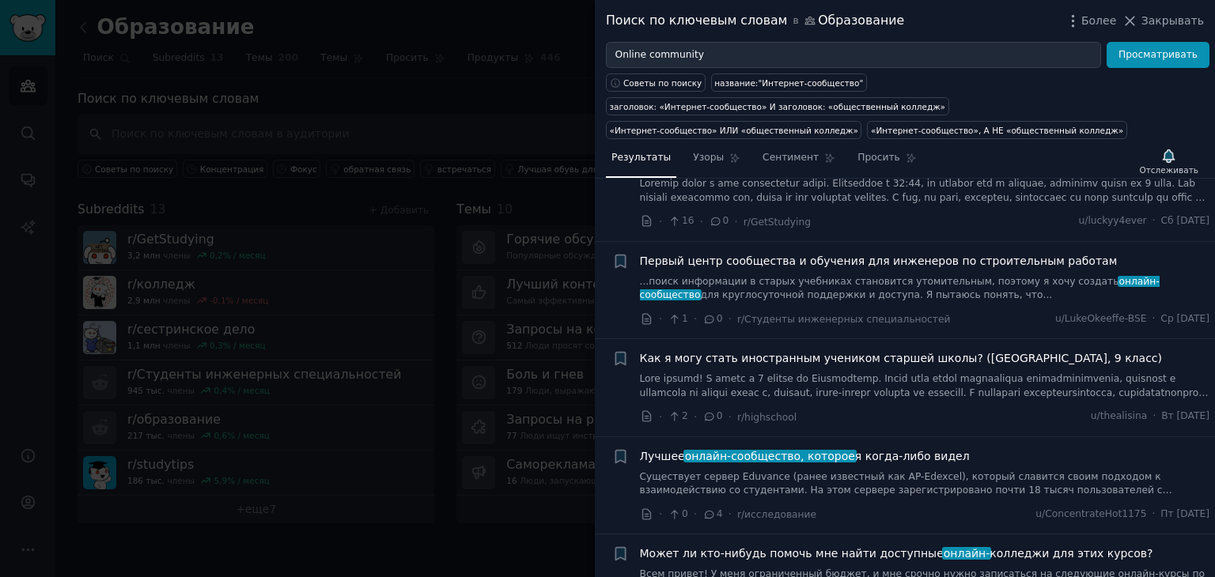
drag, startPoint x: 724, startPoint y: 410, endPoint x: 645, endPoint y: 470, distance: 100.0
click at [645, 508] on icon at bounding box center [647, 515] width 14 height 14
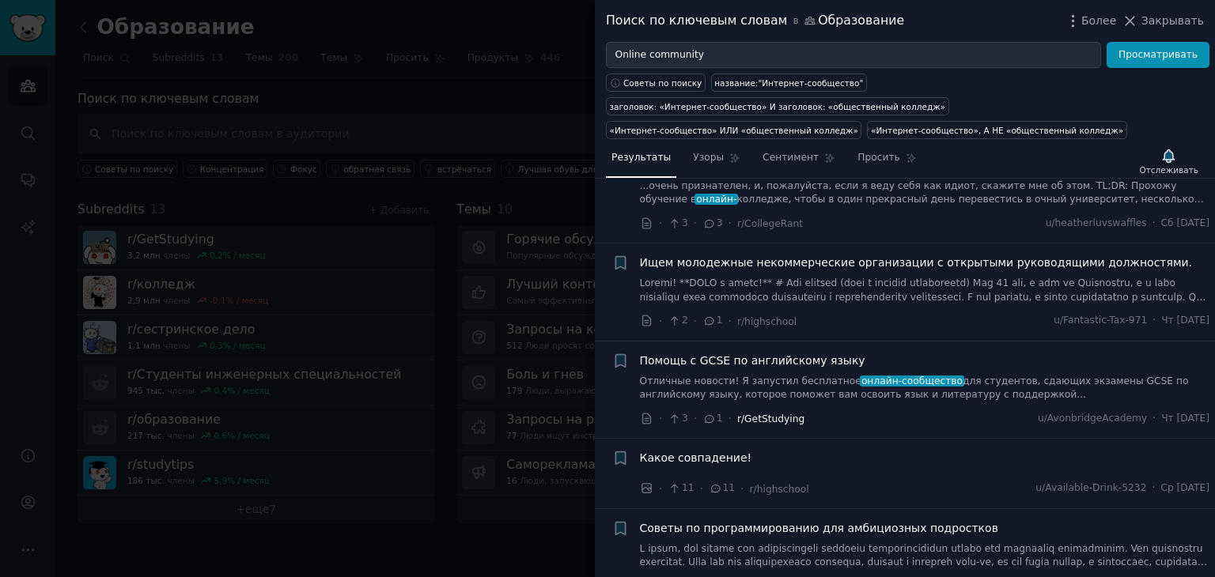
scroll to position [0, 0]
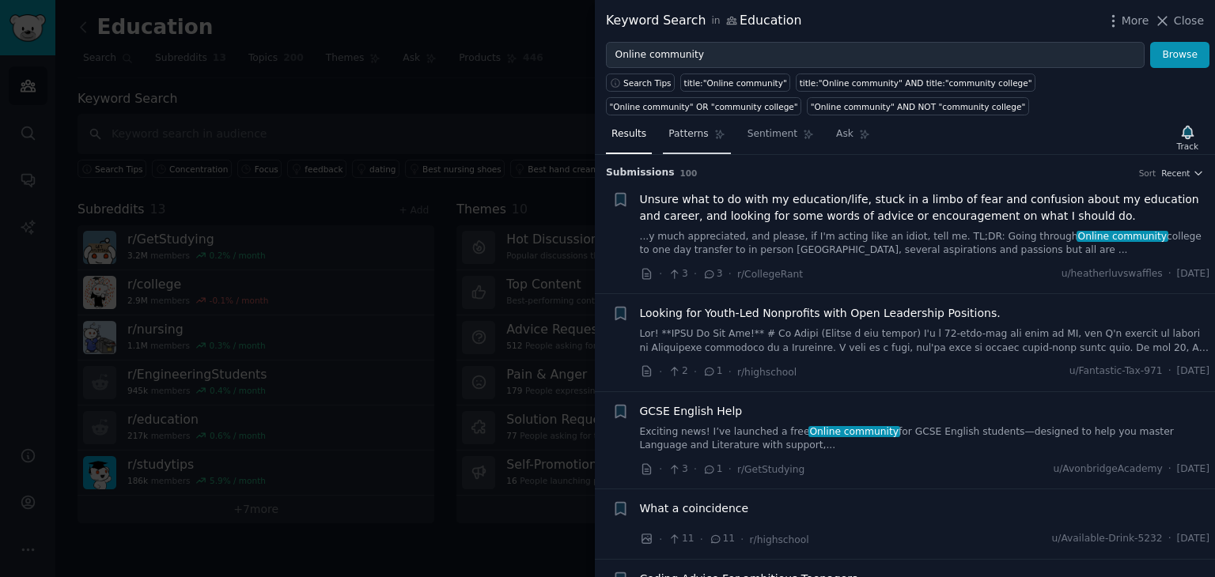
click at [685, 137] on span "Patterns" at bounding box center [688, 134] width 40 height 14
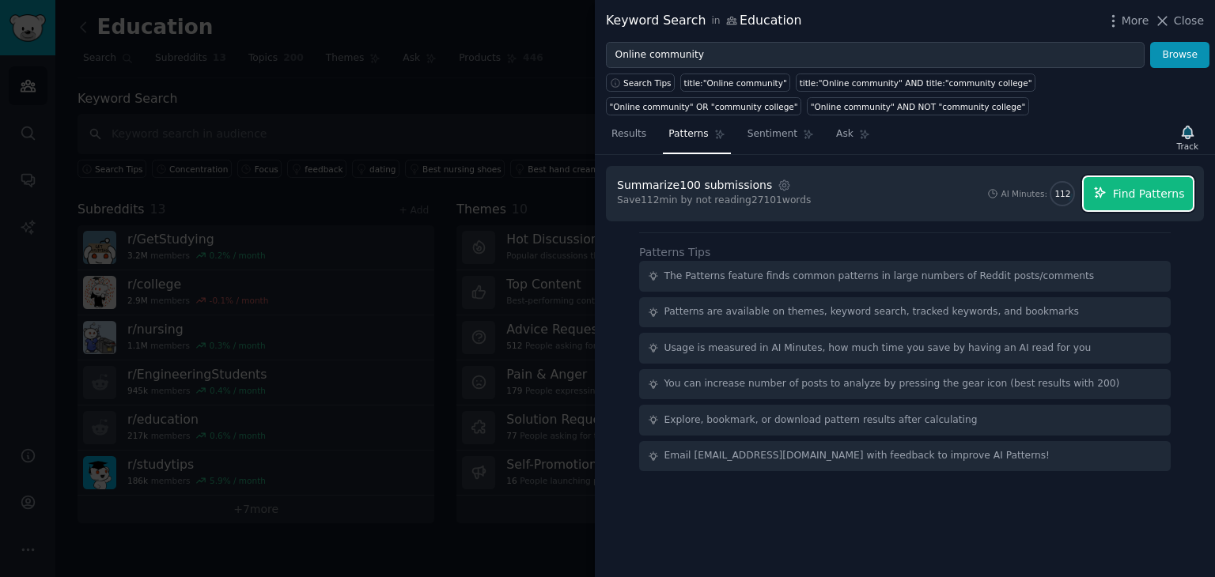
click at [1135, 194] on span "Find Patterns" at bounding box center [1149, 194] width 72 height 17
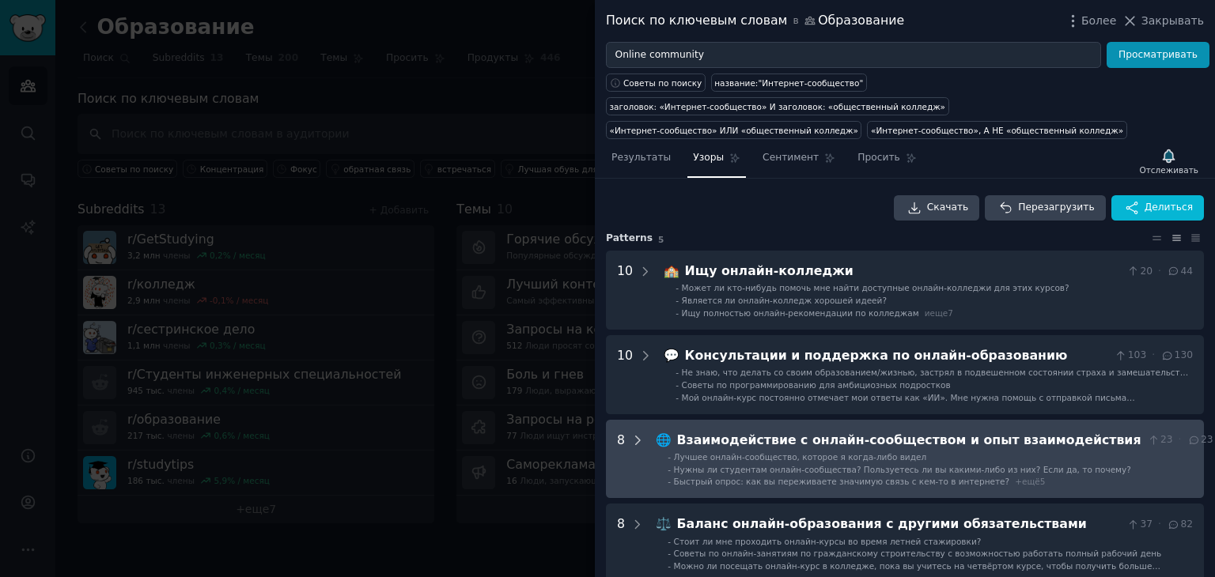
click at [636, 433] on icon at bounding box center [637, 440] width 14 height 14
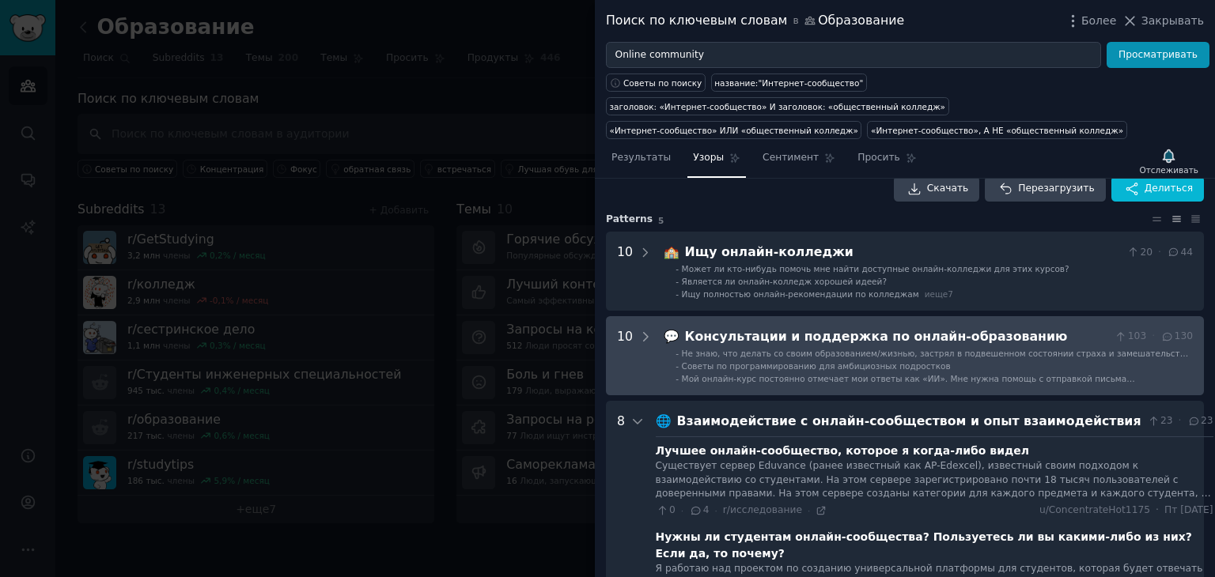
scroll to position [3, 0]
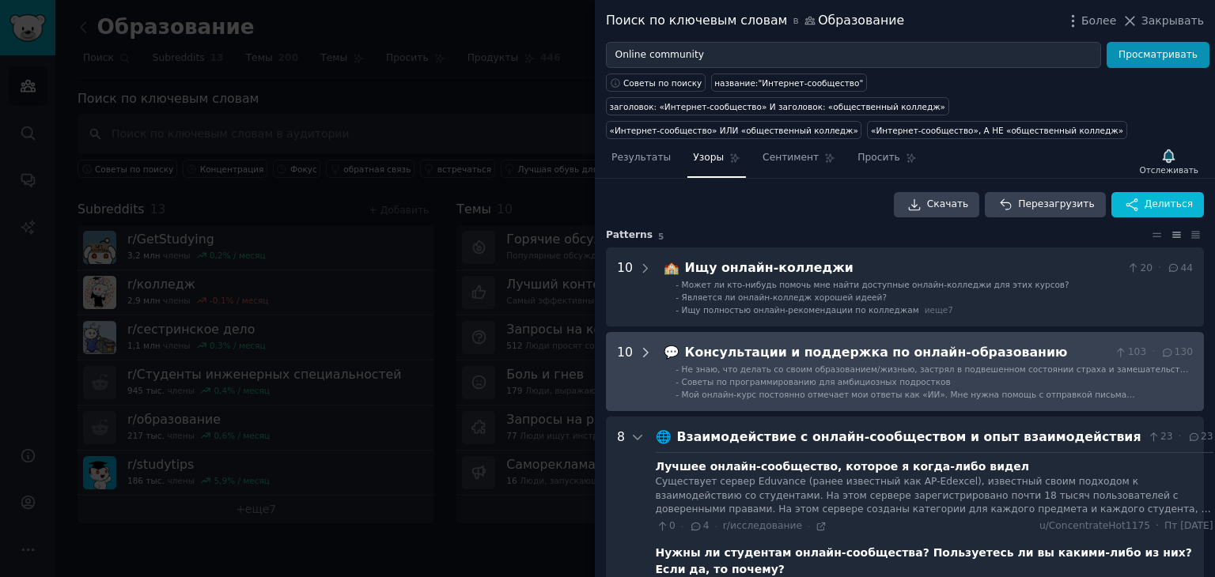
click at [644, 349] on icon at bounding box center [646, 353] width 4 height 8
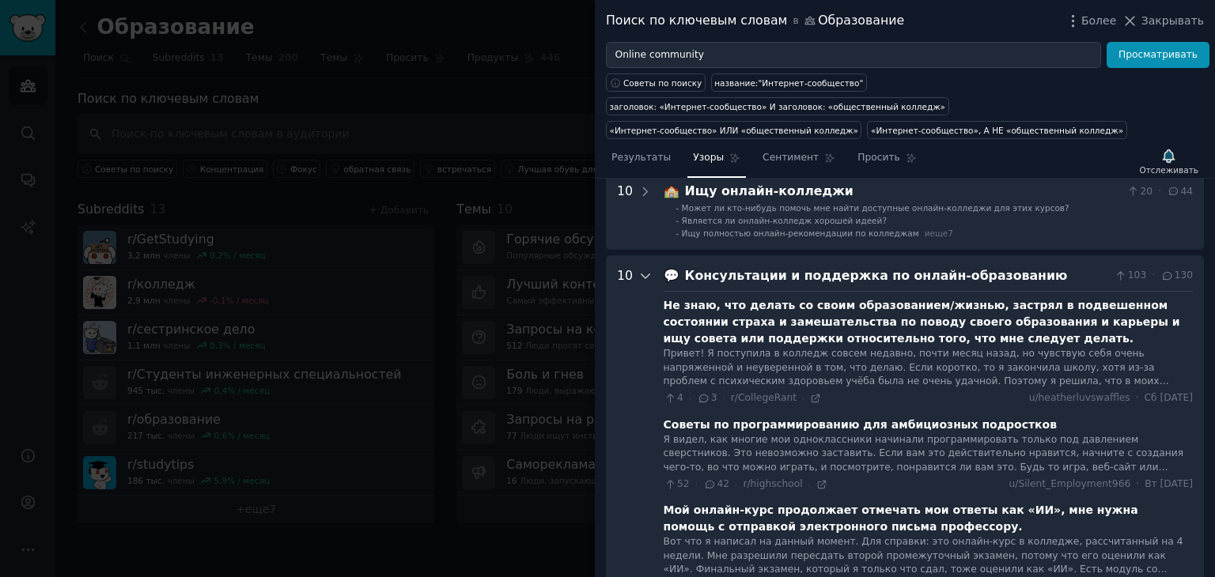
scroll to position [77, 0]
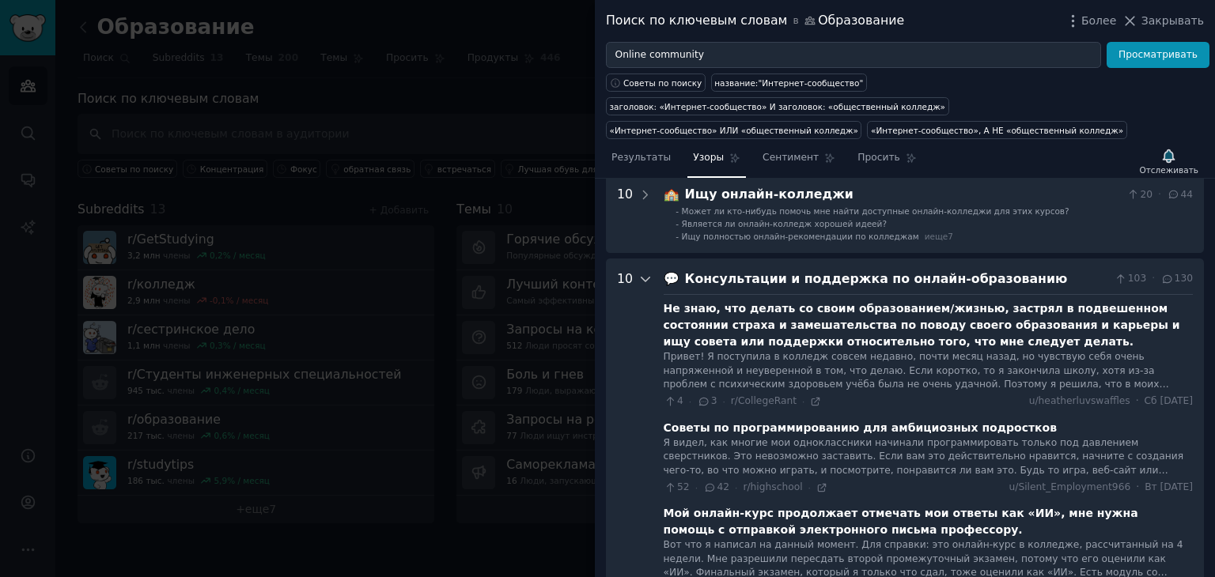
click at [643, 272] on icon at bounding box center [645, 279] width 14 height 14
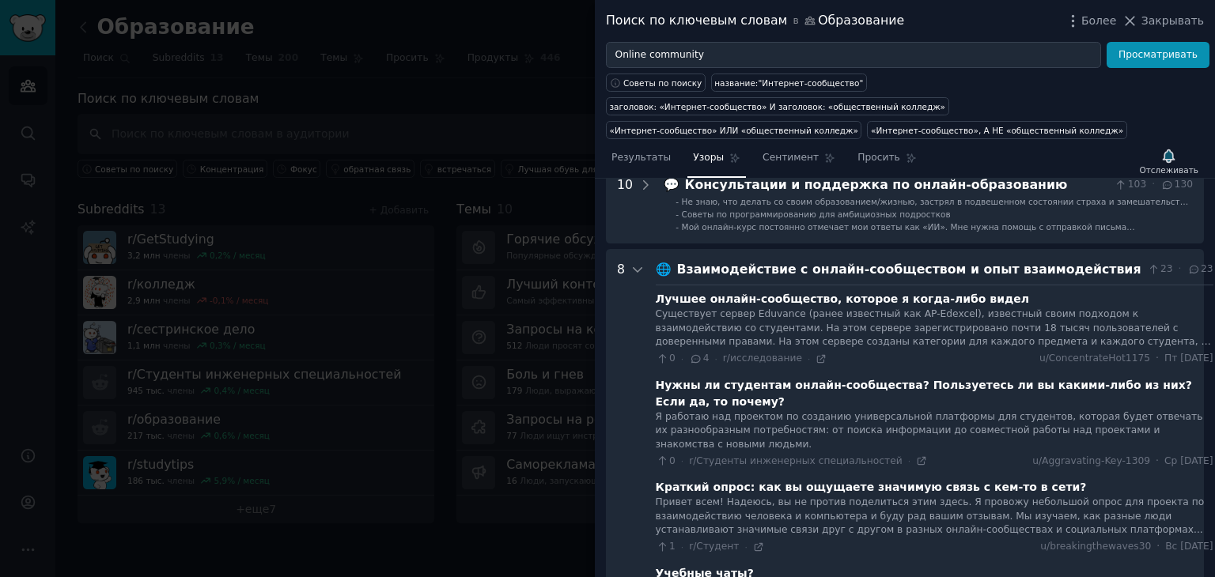
scroll to position [235, 0]
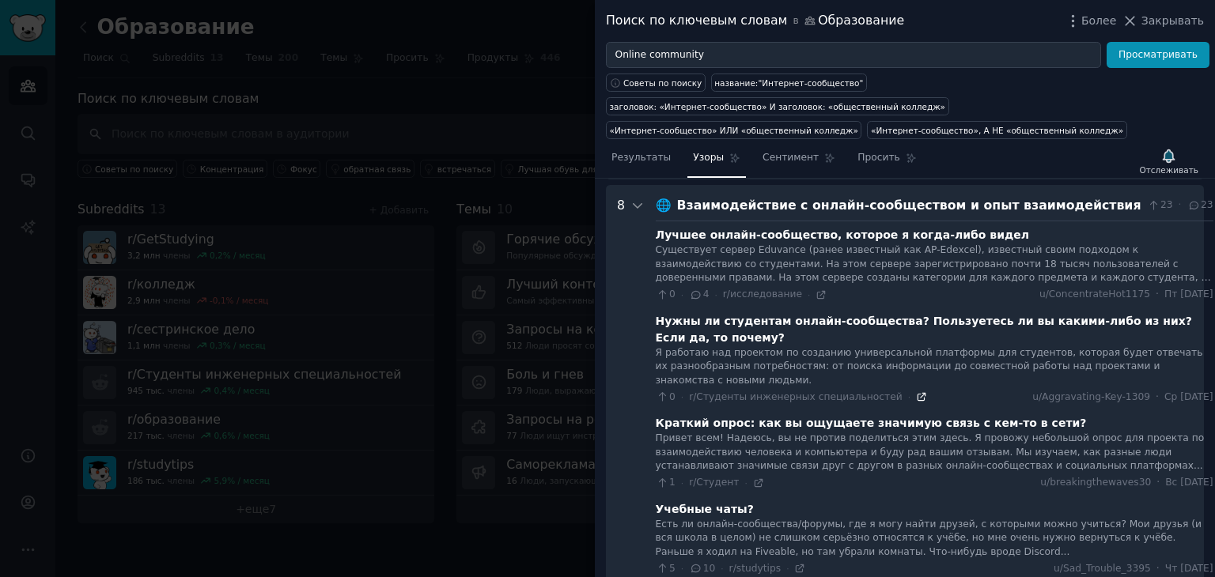
click at [916, 391] on icon at bounding box center [921, 396] width 11 height 11
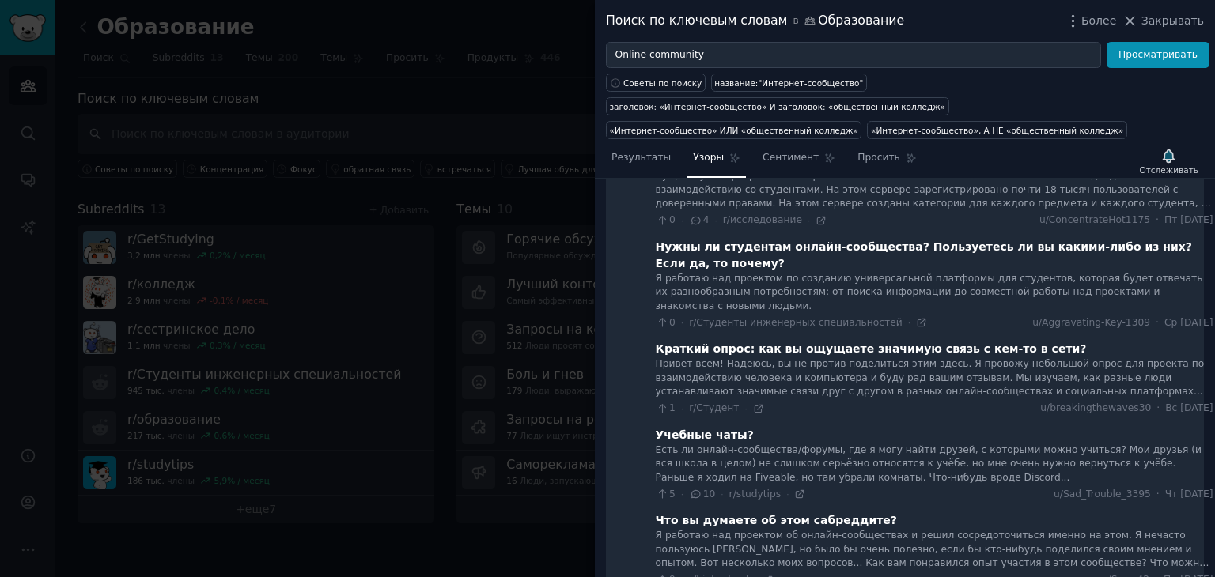
scroll to position [314, 0]
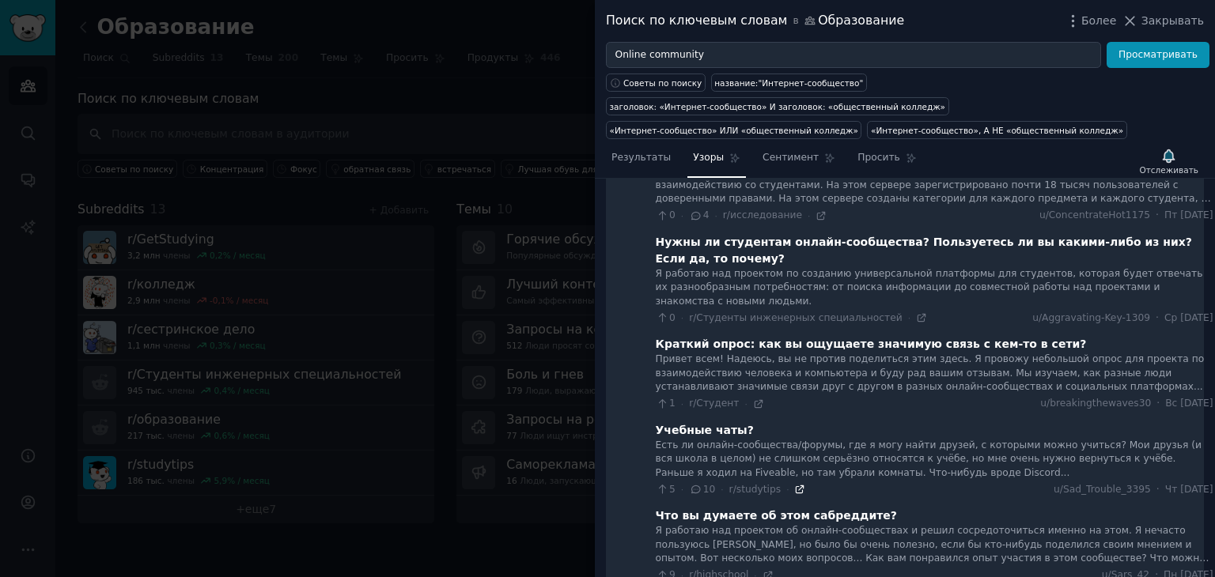
click at [794, 484] on icon at bounding box center [799, 489] width 11 height 11
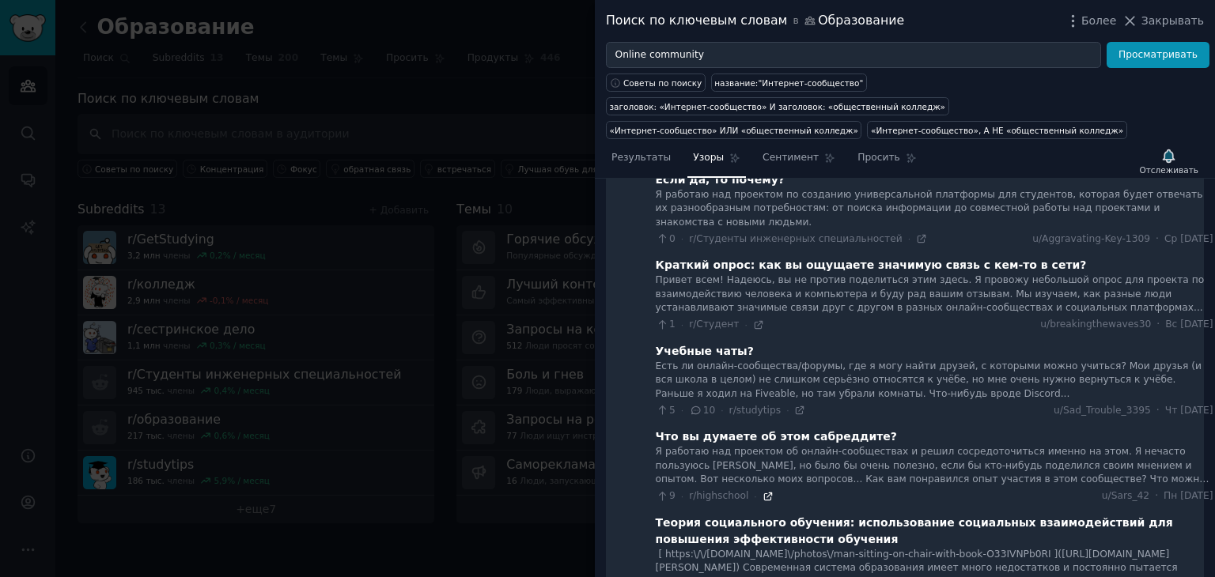
click at [762, 491] on icon at bounding box center [767, 496] width 11 height 11
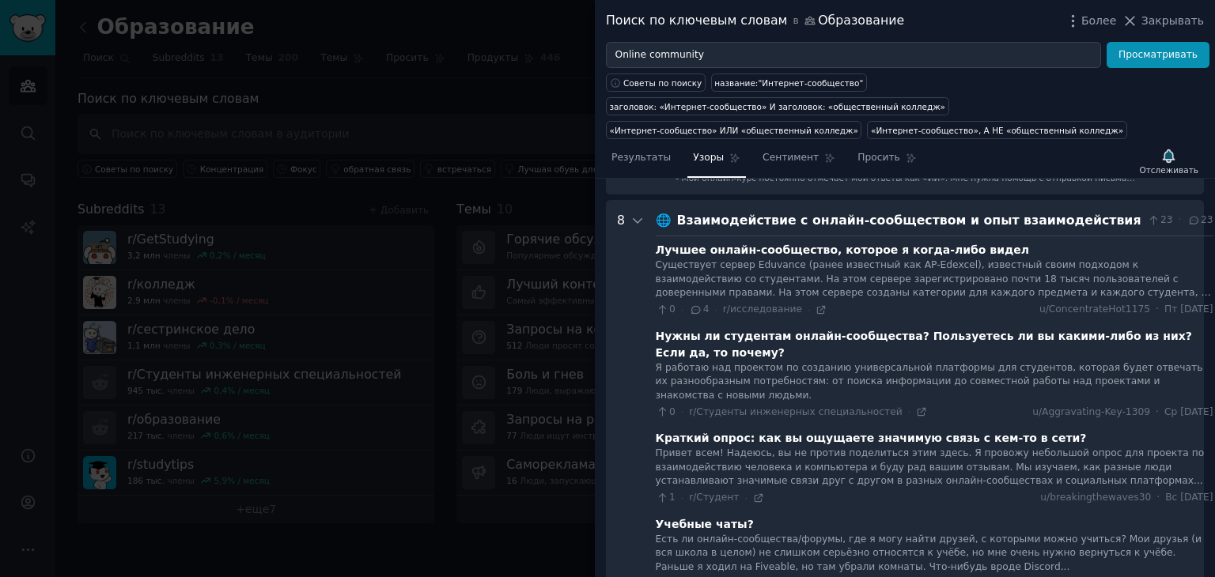
scroll to position [0, 0]
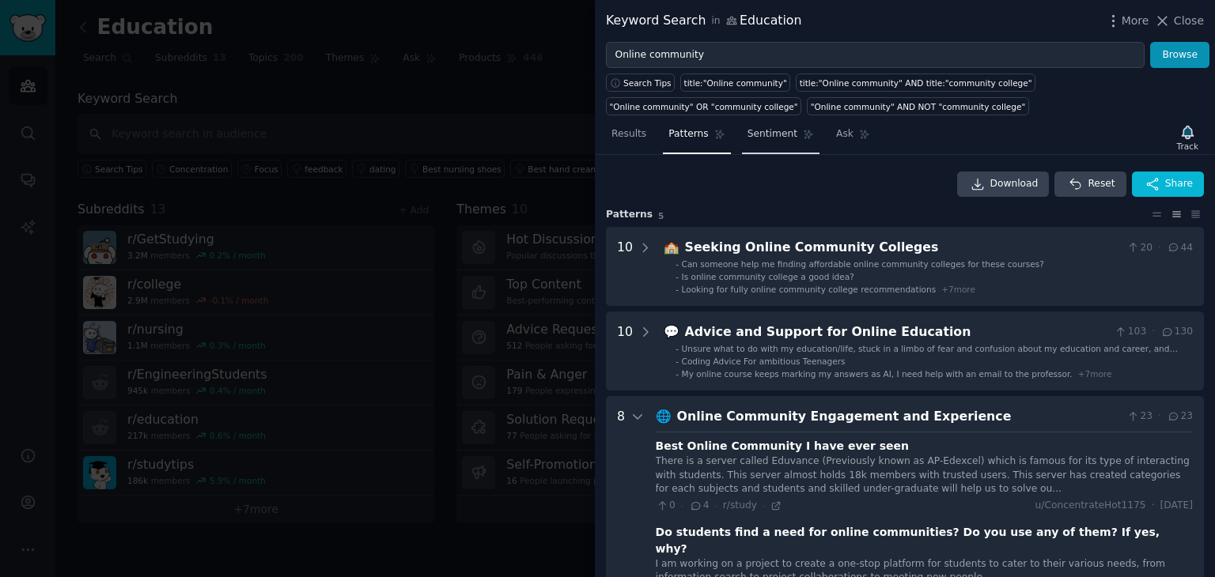
click at [759, 137] on span "Sentiment" at bounding box center [772, 134] width 50 height 14
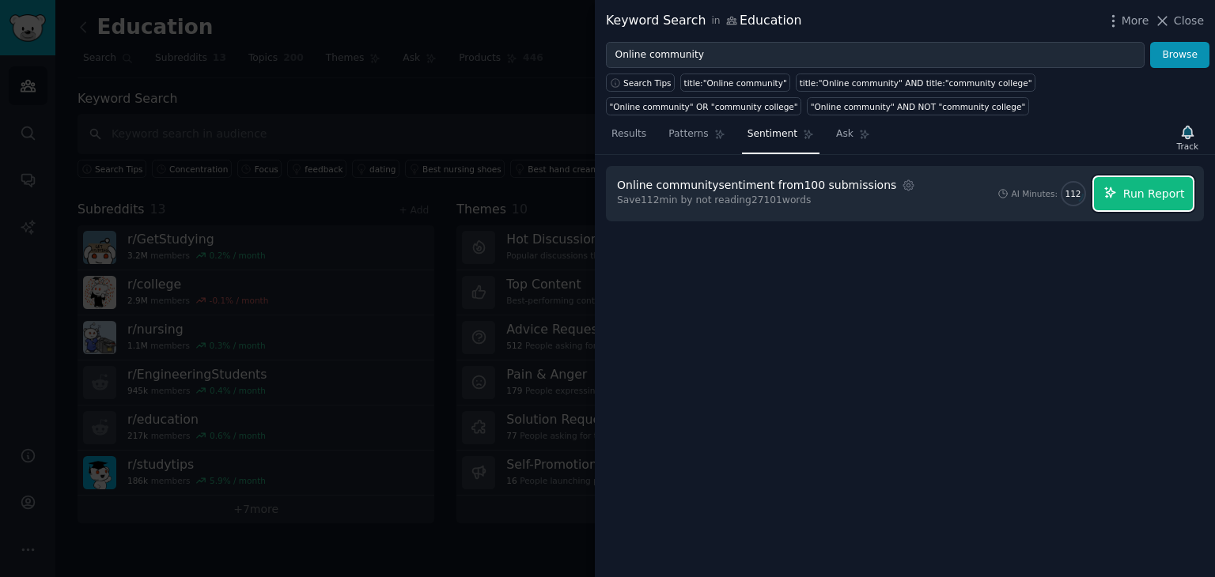
click at [1144, 191] on span "Run Report" at bounding box center [1154, 194] width 62 height 17
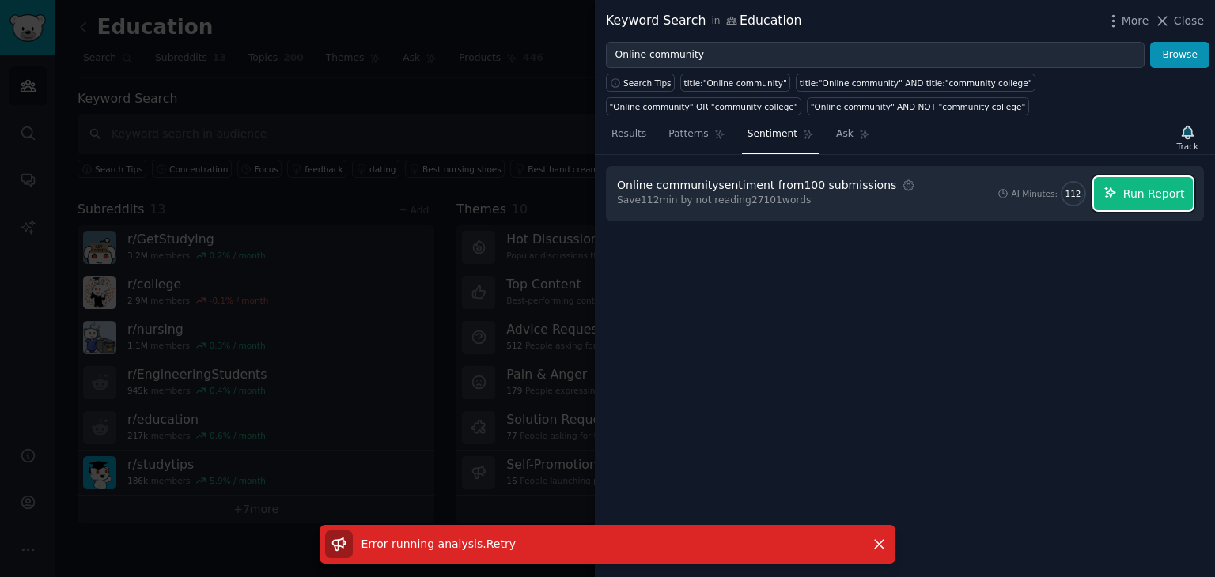
click at [1136, 195] on span "Run Report" at bounding box center [1154, 194] width 62 height 17
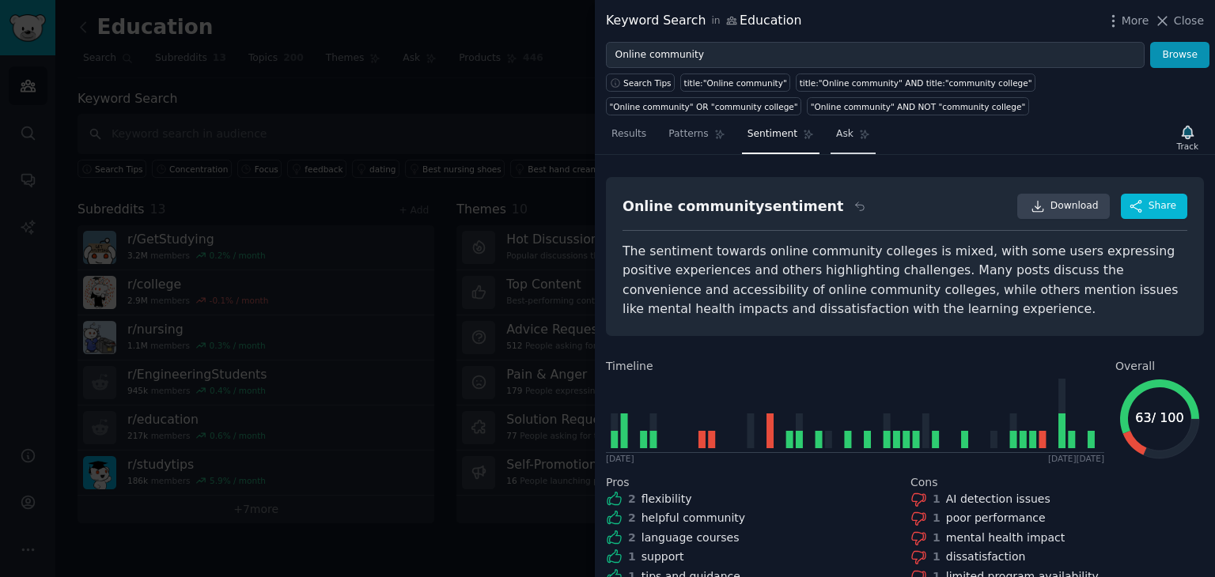
click at [859, 134] on icon at bounding box center [864, 134] width 11 height 11
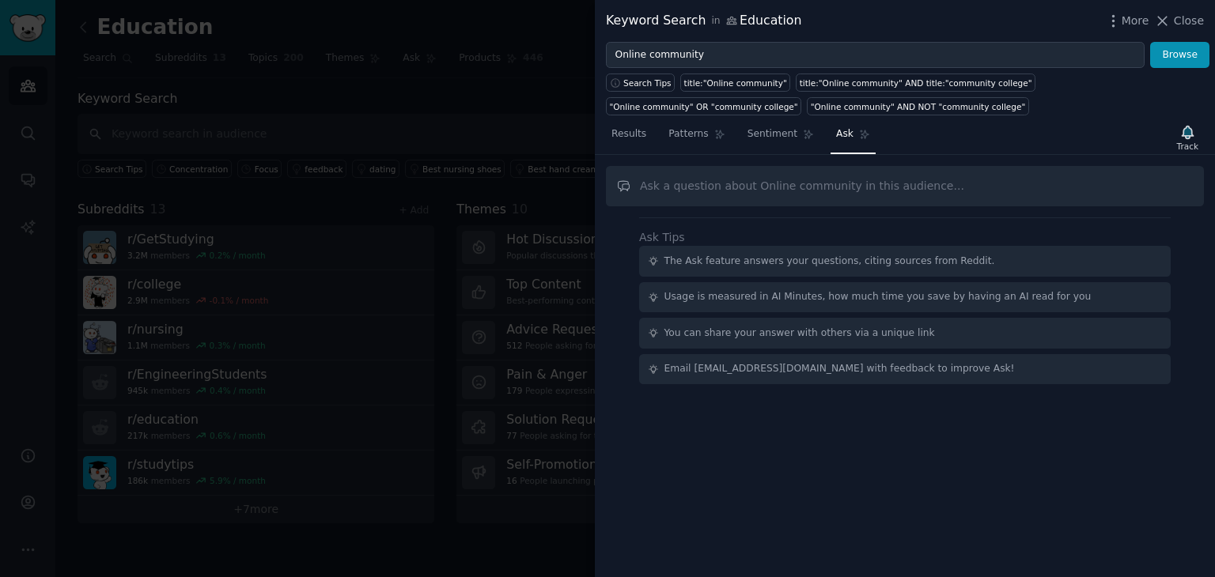
click at [718, 191] on input "text" at bounding box center [905, 186] width 598 height 40
drag, startPoint x: 676, startPoint y: 192, endPoint x: 639, endPoint y: 187, distance: 37.5
click at [639, 187] on input "м" at bounding box center [905, 186] width 598 height 40
type input "The most popular online communities among students"
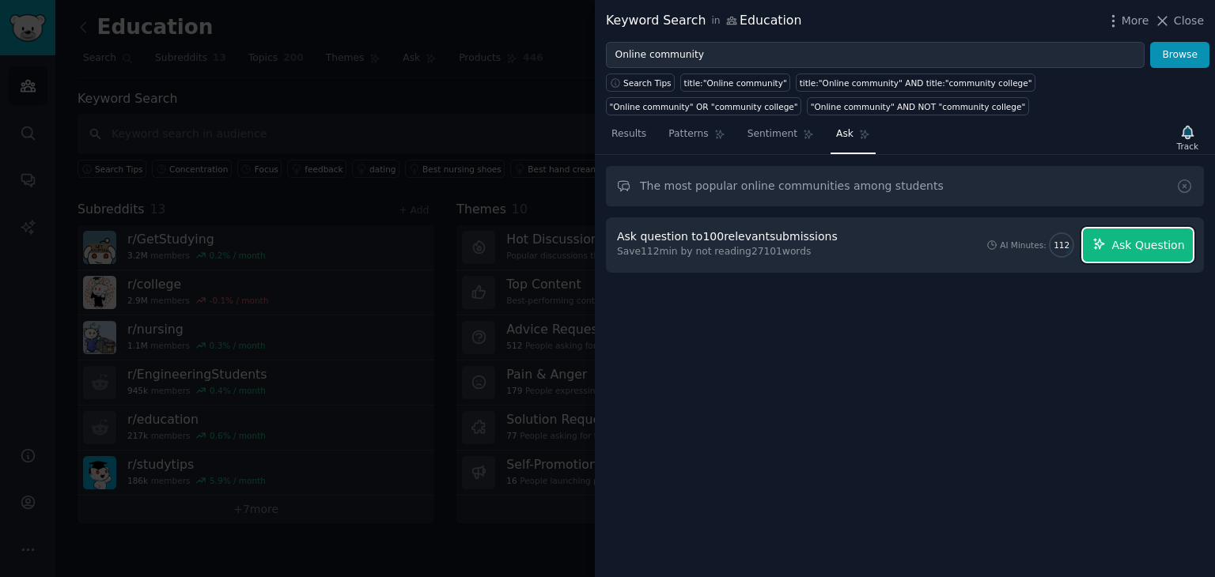
click at [1136, 244] on span "Ask Question" at bounding box center [1147, 245] width 73 height 17
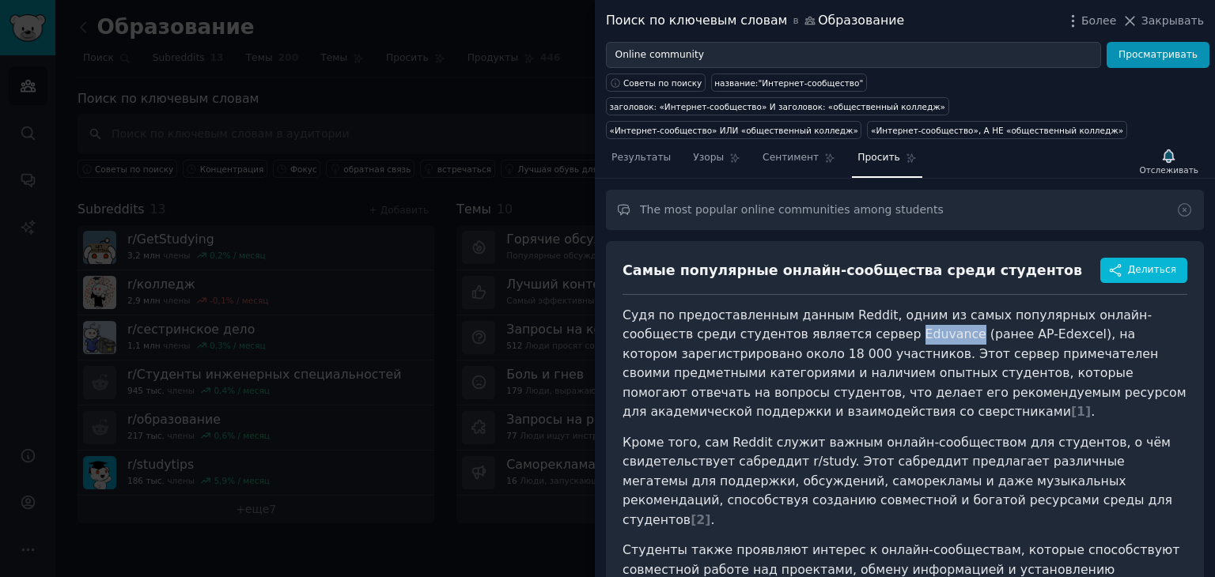
drag, startPoint x: 777, startPoint y: 309, endPoint x: 829, endPoint y: 311, distance: 51.4
click at [829, 311] on font "Судя по предоставленным данным Reddit, одним из самых популярных онлайн-сообщес…" at bounding box center [904, 364] width 564 height 112
copy font "Eduvance"
click at [769, 152] on font "Сентимент" at bounding box center [790, 157] width 56 height 11
